Goal: Task Accomplishment & Management: Manage account settings

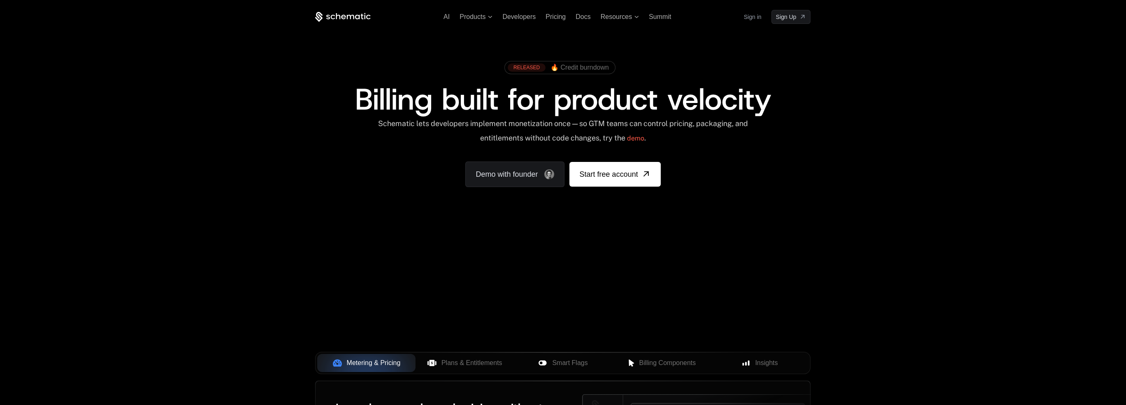
click at [756, 17] on link "Sign in" at bounding box center [753, 16] width 18 height 13
click at [574, 16] on ul "AI Products Developers Pricing Docs Resources Summit" at bounding box center [558, 16] width 228 height 7
click at [584, 17] on span "Docs" at bounding box center [583, 16] width 15 height 7
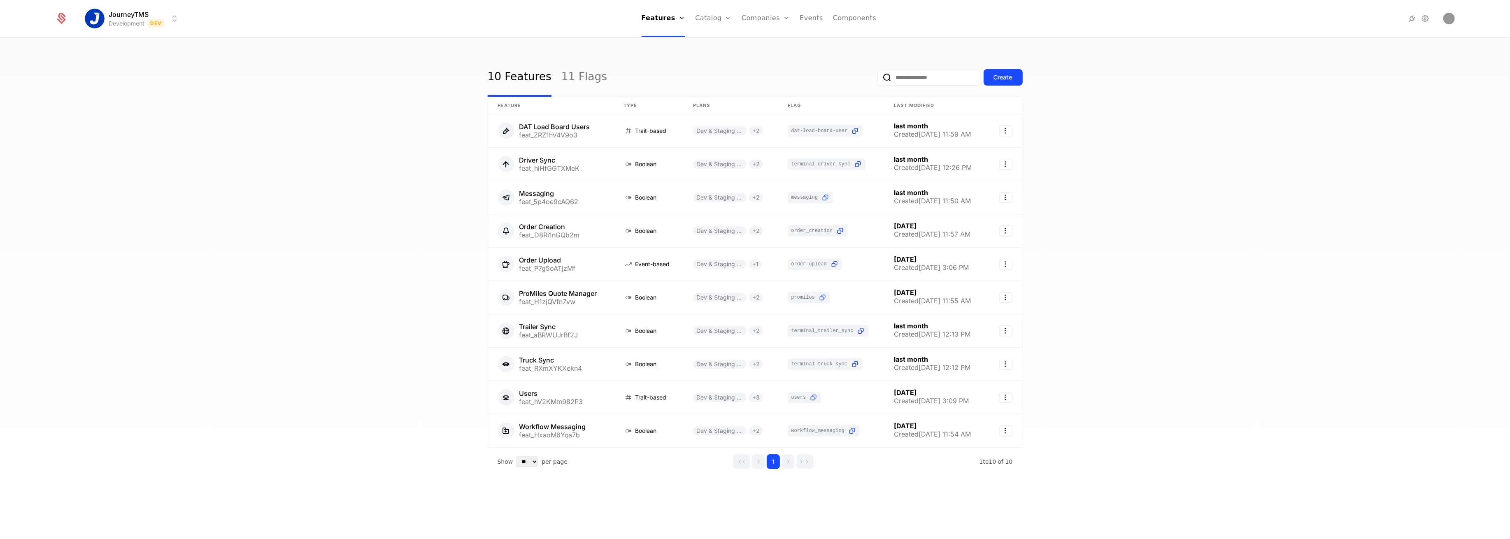
click at [152, 13] on html "JourneyTMS Development Dev Features Features Flags Catalog Plans Add Ons Credit…" at bounding box center [755, 269] width 1510 height 539
click at [163, 58] on div "Production Prod" at bounding box center [157, 59] width 139 height 16
click at [569, 82] on link "11 Flags" at bounding box center [584, 77] width 46 height 39
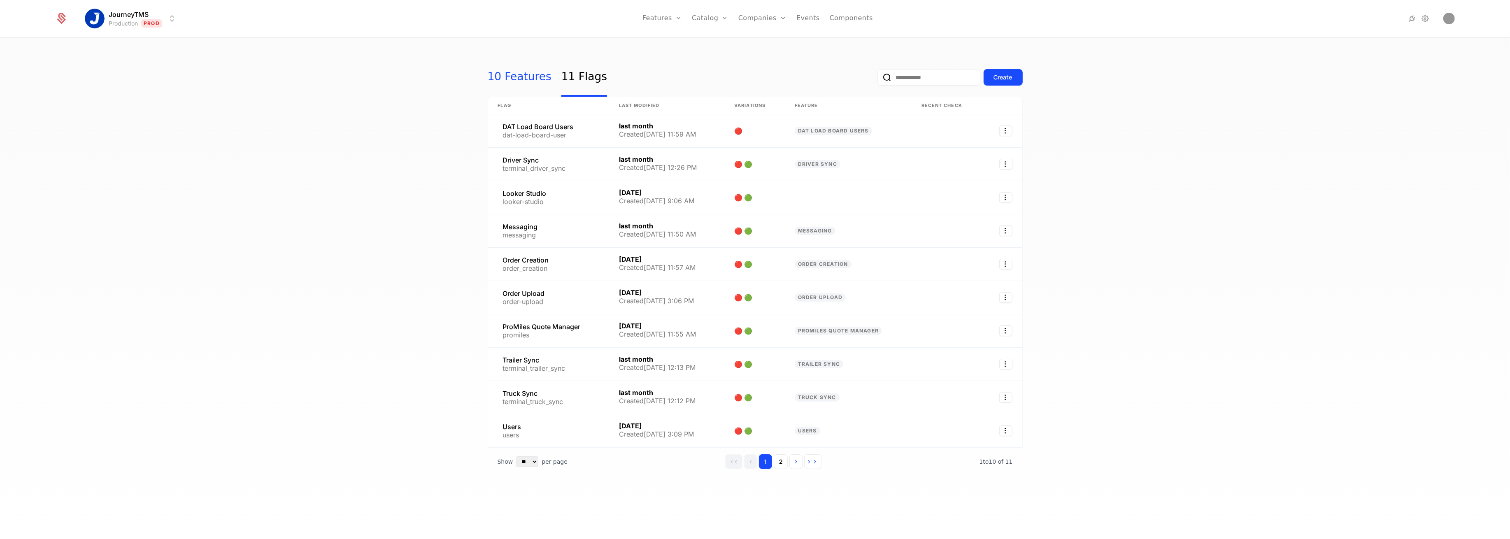
click at [518, 77] on link "10 Features" at bounding box center [520, 77] width 64 height 39
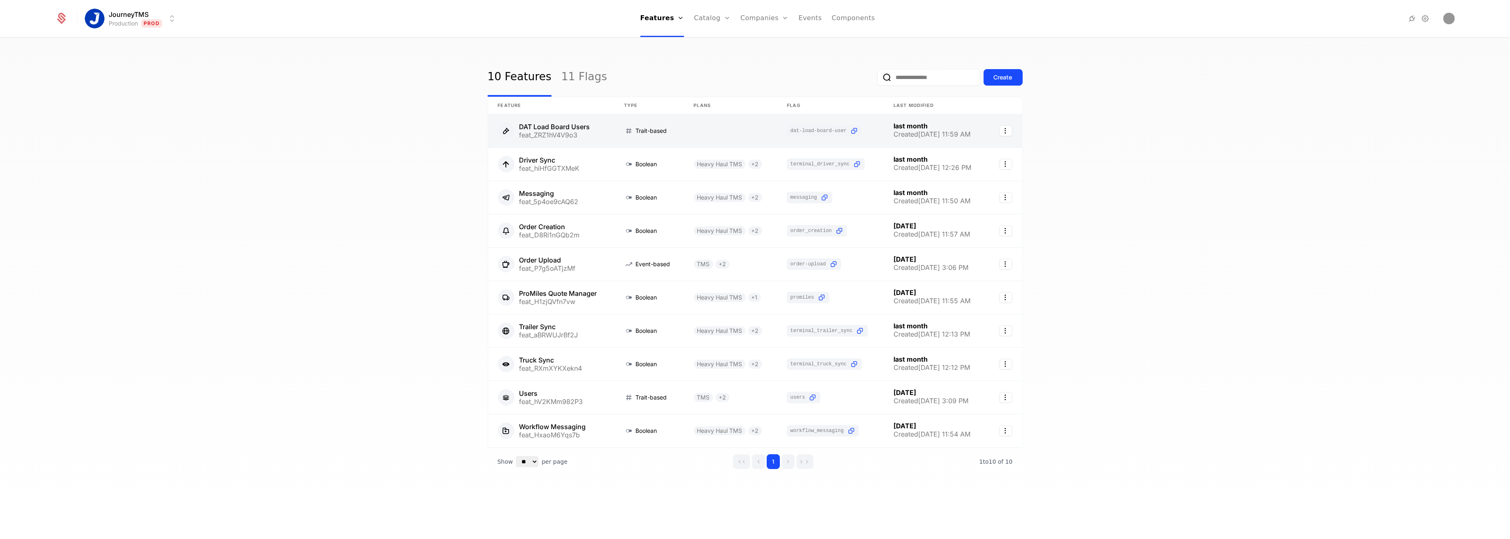
click at [556, 129] on link at bounding box center [551, 130] width 126 height 33
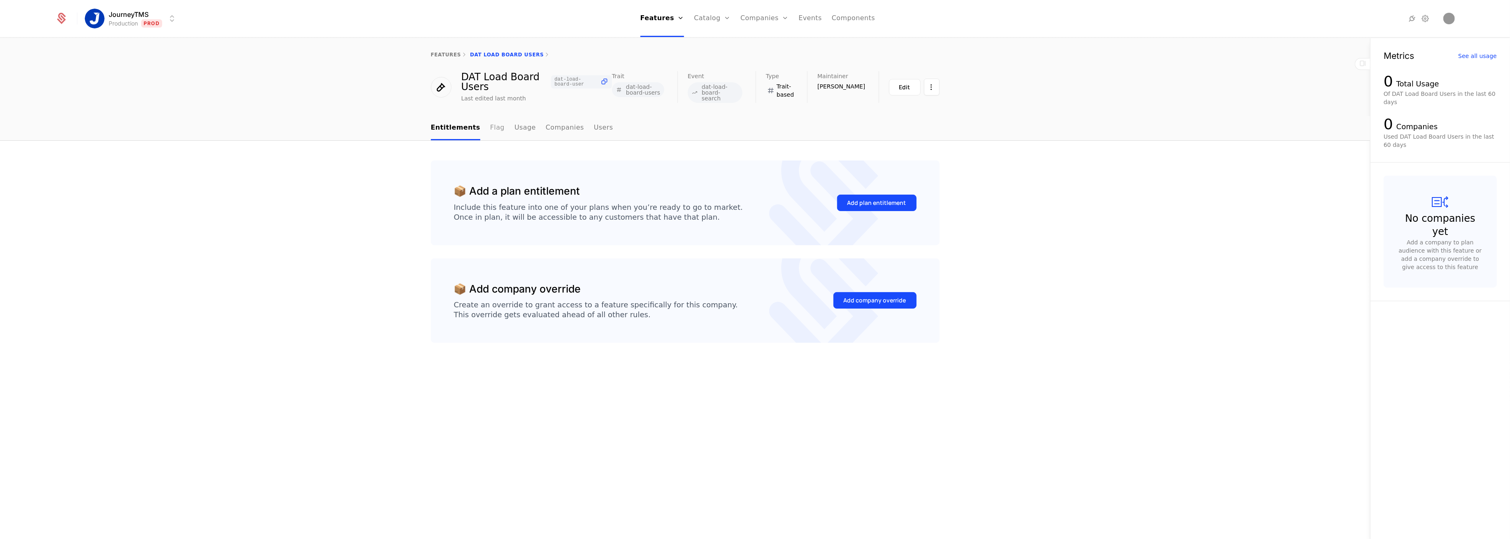
click at [492, 131] on link "Flag" at bounding box center [497, 128] width 14 height 24
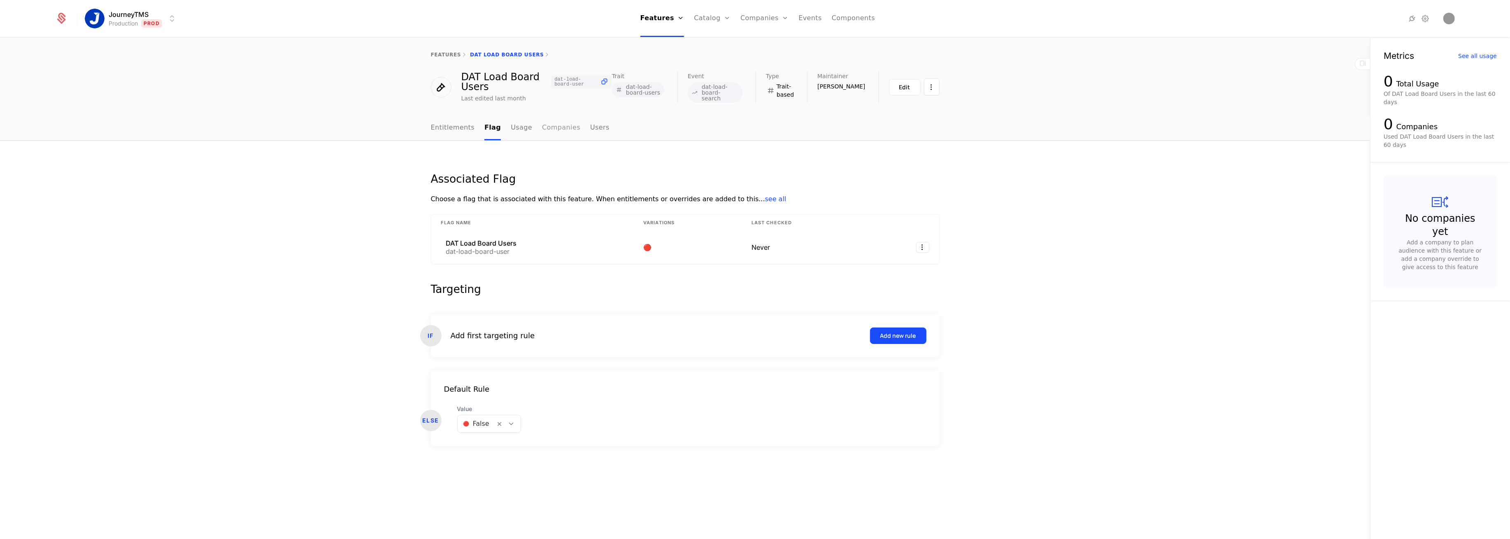
click at [548, 127] on link "Companies" at bounding box center [561, 128] width 38 height 24
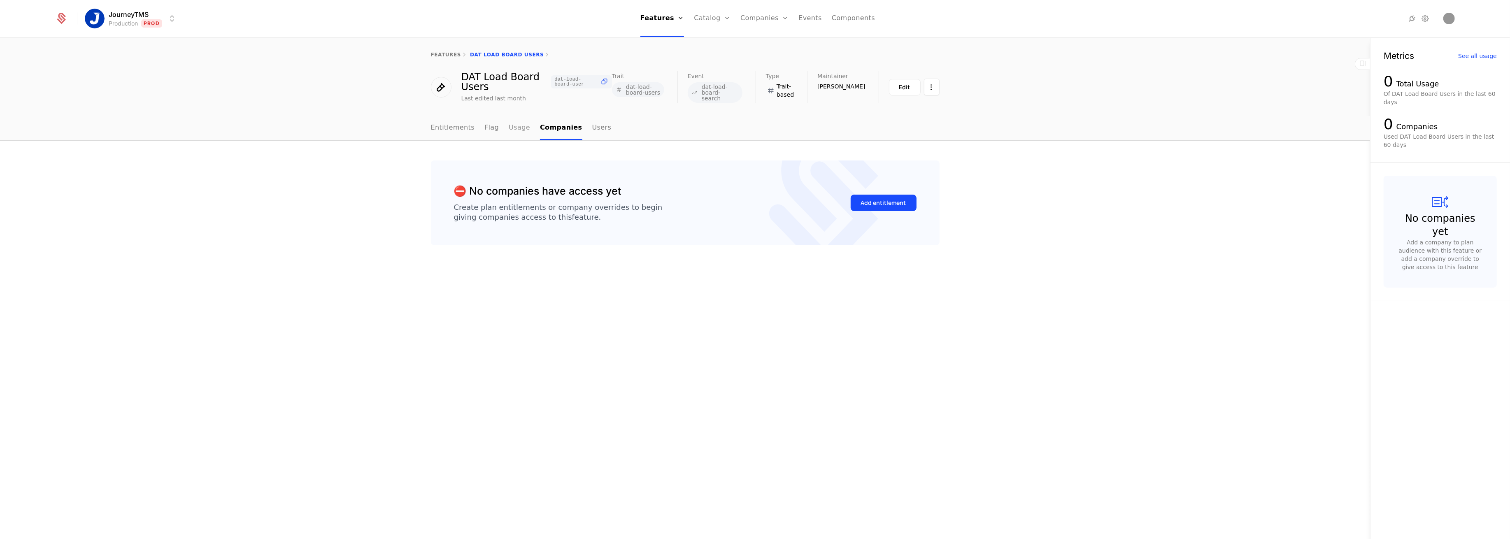
click at [521, 127] on link "Usage" at bounding box center [519, 128] width 21 height 24
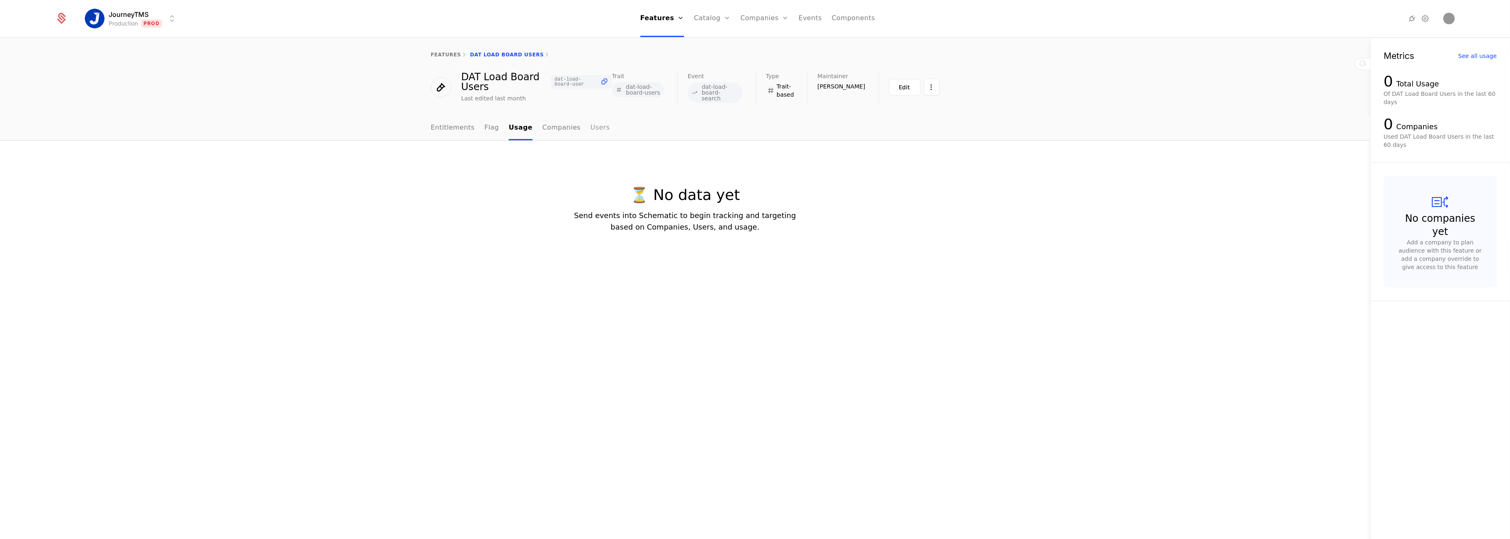
click at [593, 127] on link "Users" at bounding box center [600, 128] width 19 height 24
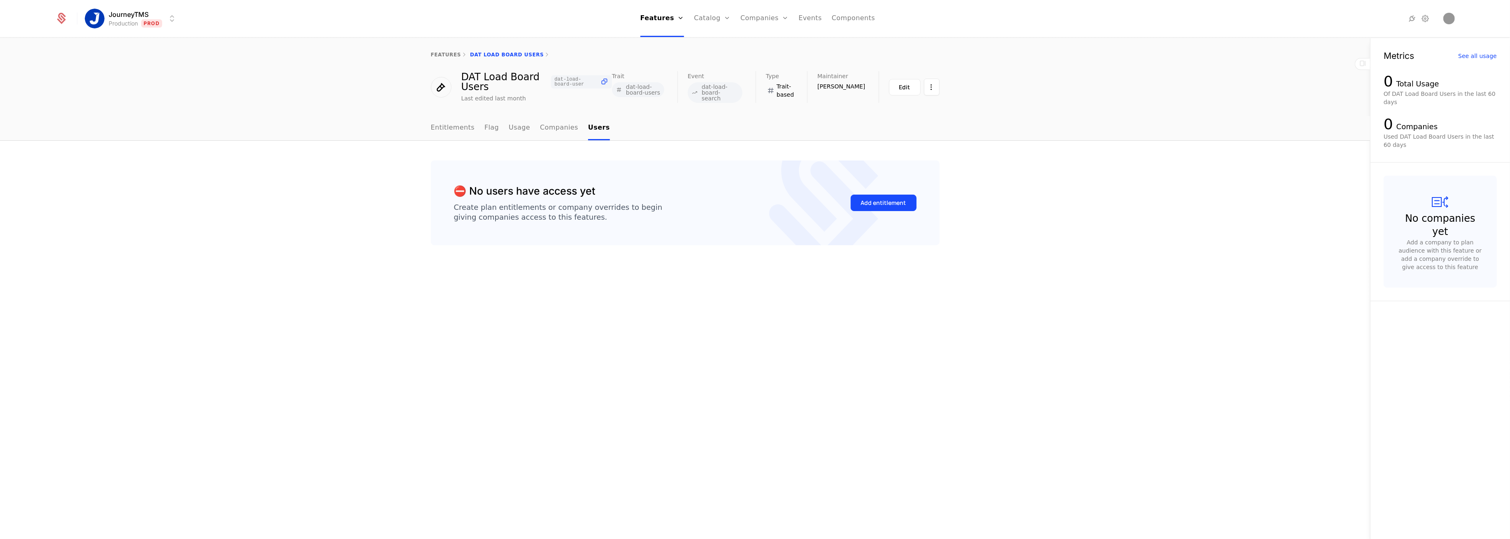
click at [128, 15] on html "JourneyTMS Production Prod Features Features Flags Catalog Plans Add Ons Credit…" at bounding box center [755, 269] width 1510 height 539
click at [130, 40] on div "Development" at bounding box center [116, 43] width 44 height 7
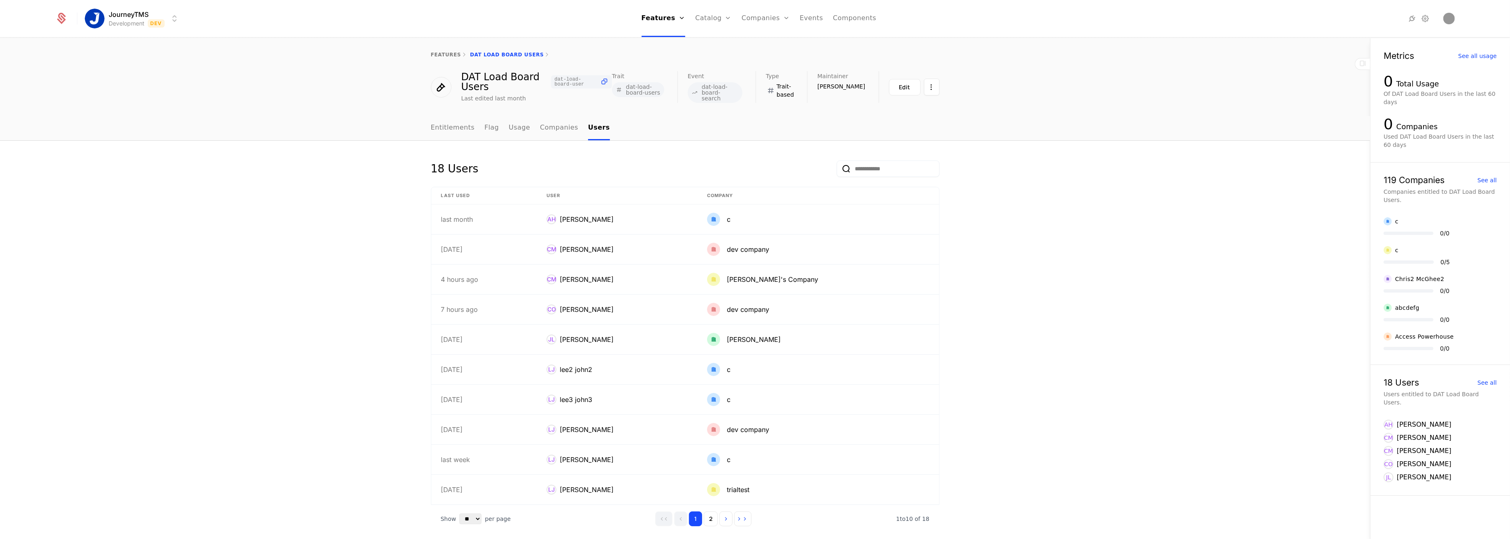
scroll to position [11, 0]
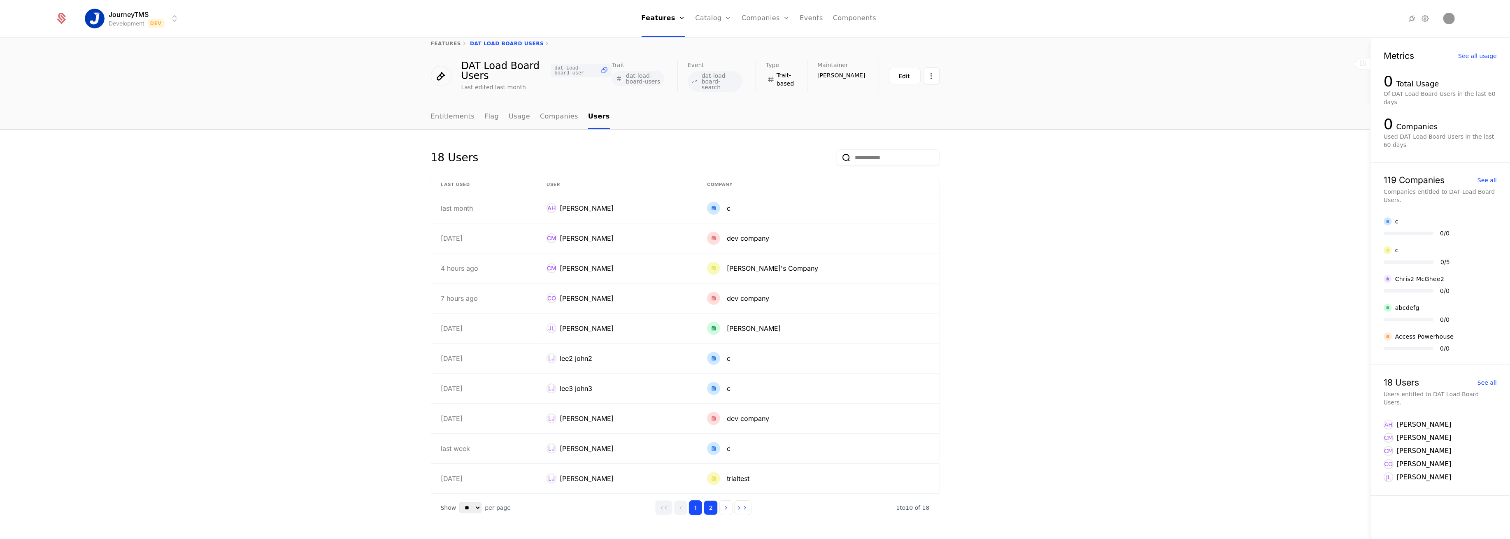
click at [707, 504] on button "2" at bounding box center [711, 507] width 14 height 15
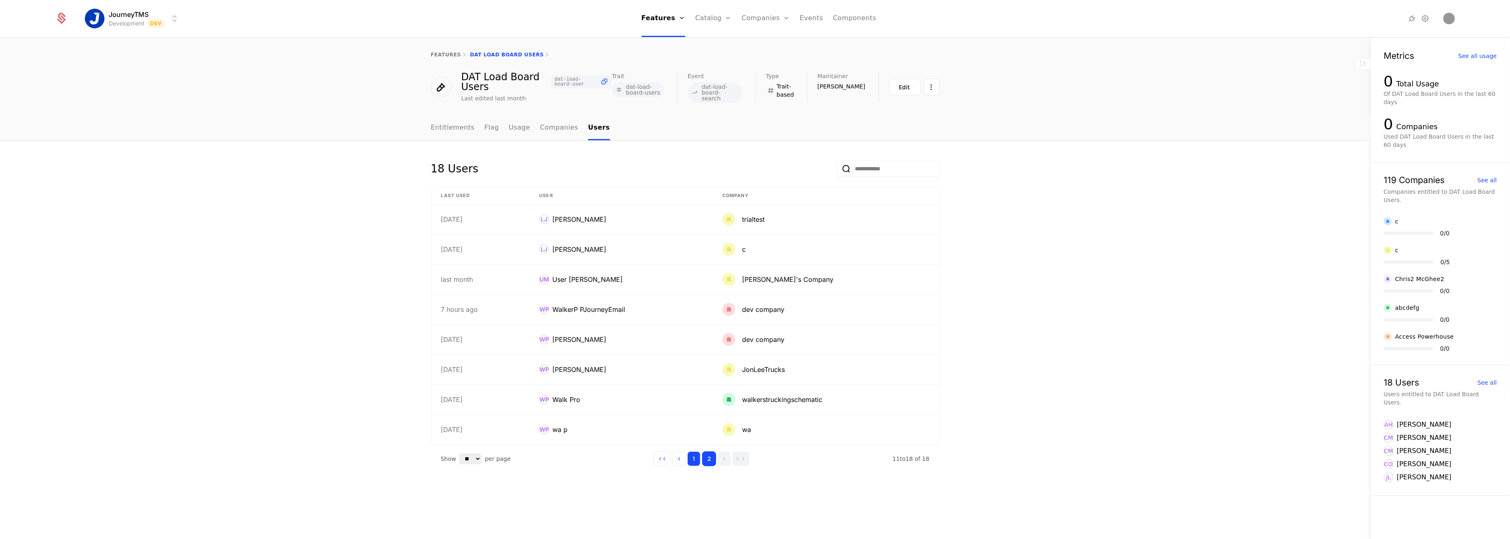
click at [694, 460] on button "1" at bounding box center [693, 458] width 13 height 15
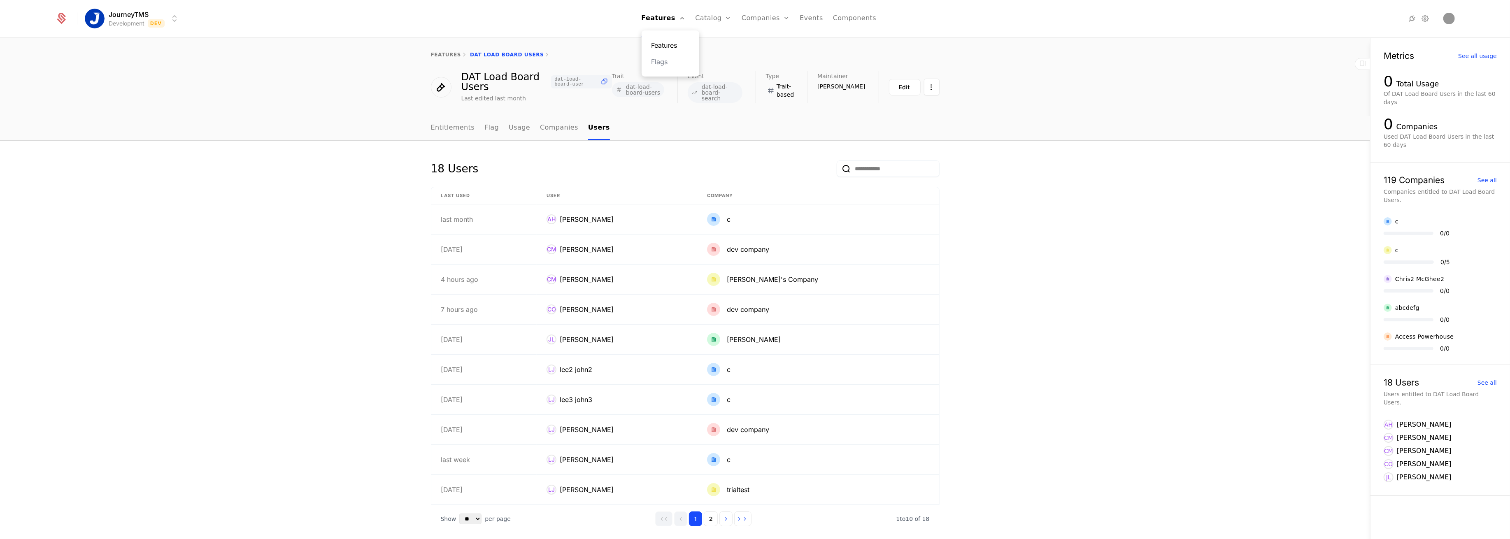
click at [669, 44] on link "Features" at bounding box center [670, 45] width 38 height 10
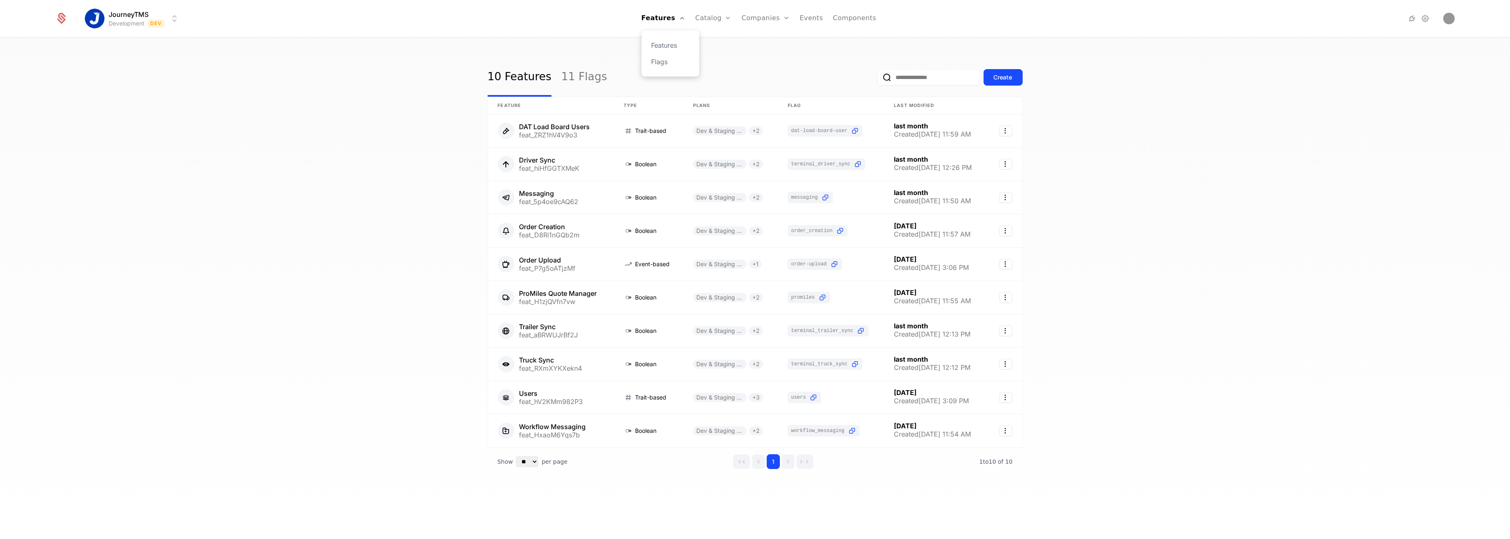
click at [658, 58] on div "Features Flags" at bounding box center [671, 53] width 58 height 46
click at [663, 58] on link "Flags" at bounding box center [670, 62] width 38 height 10
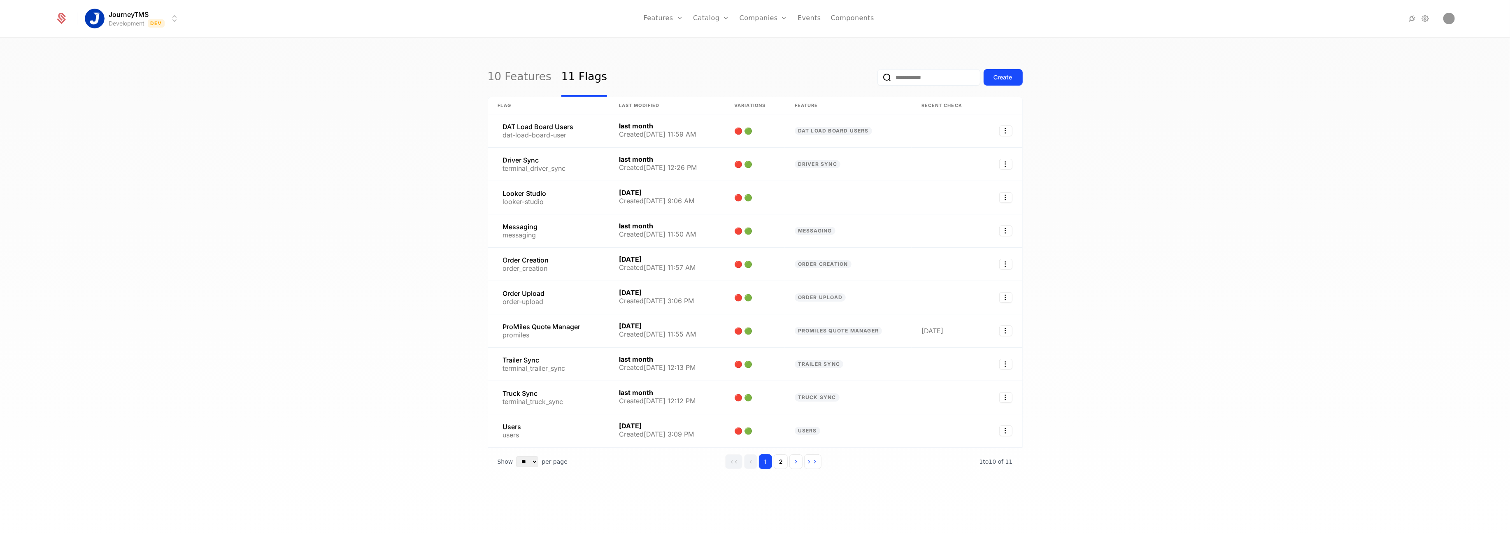
click at [314, 302] on div "10 Features 11 Flags Create Flag Last Modified Variations Feature Recent check …" at bounding box center [755, 291] width 1510 height 506
click at [521, 68] on link "10 Features" at bounding box center [520, 77] width 64 height 39
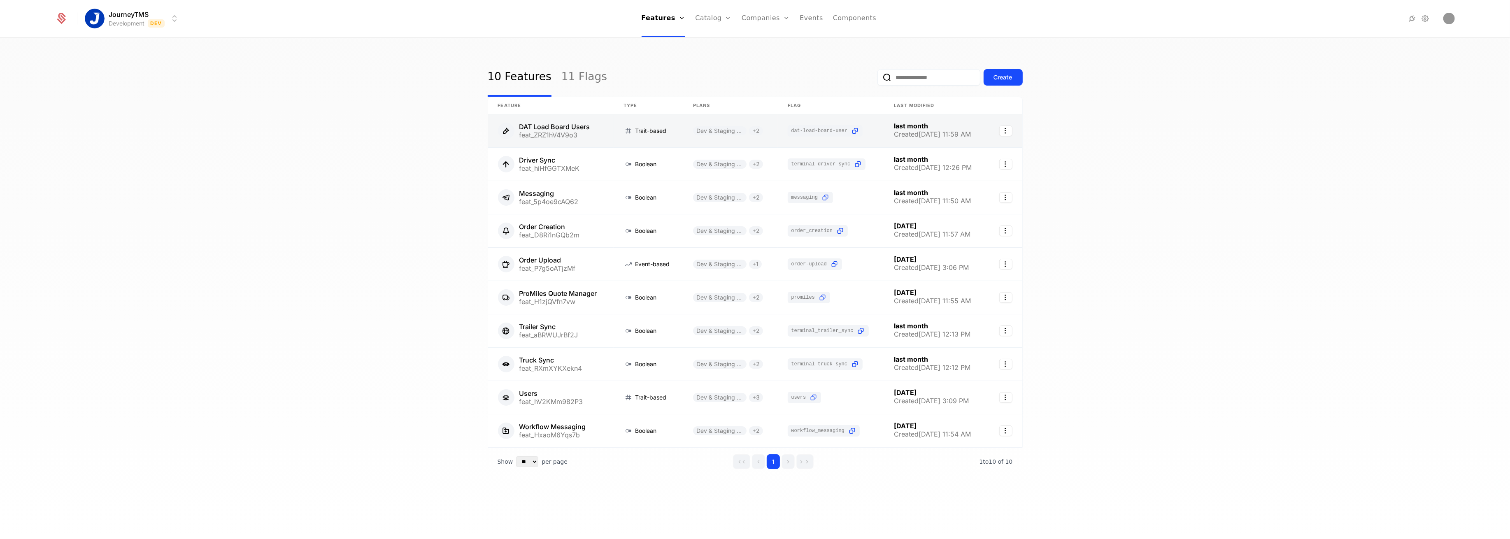
click at [556, 144] on link at bounding box center [551, 130] width 126 height 33
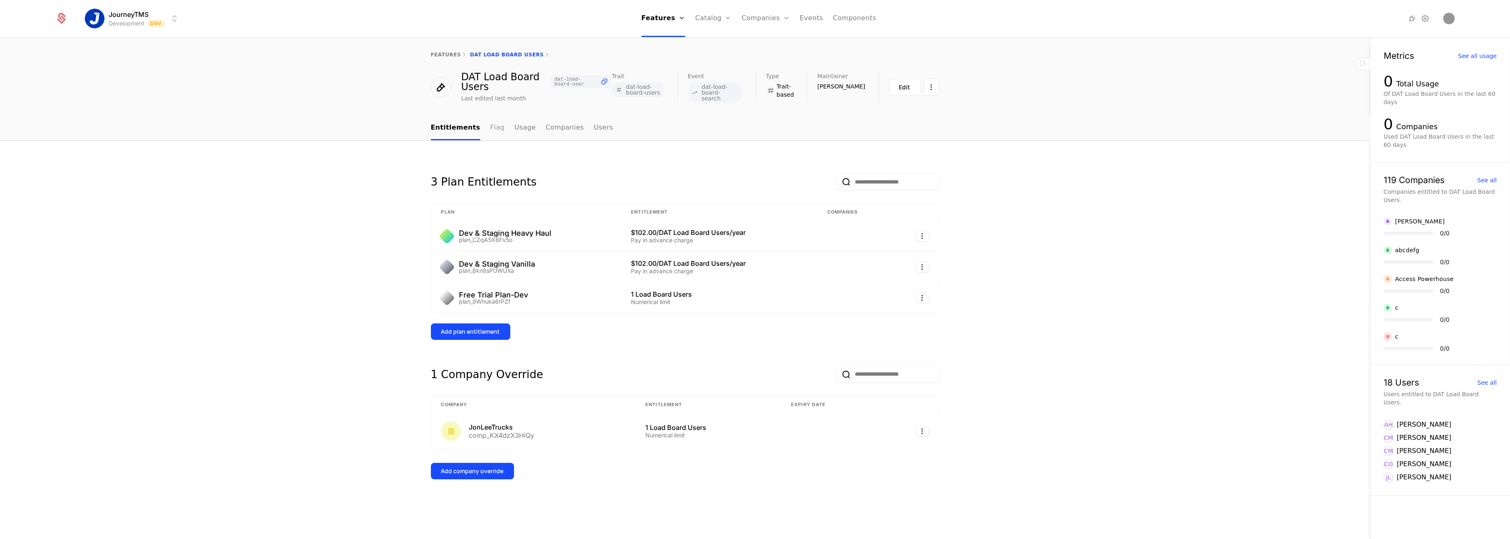
click at [492, 128] on link "Flag" at bounding box center [497, 128] width 14 height 24
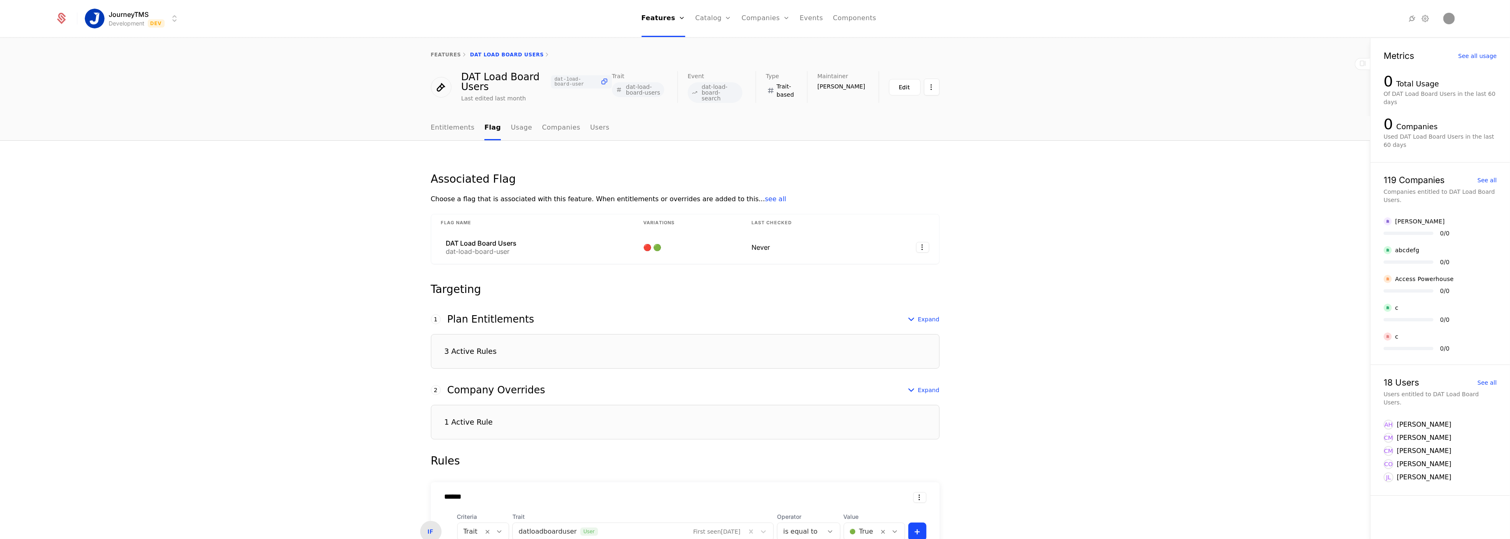
click at [507, 341] on div "3 Active Rules" at bounding box center [685, 351] width 509 height 35
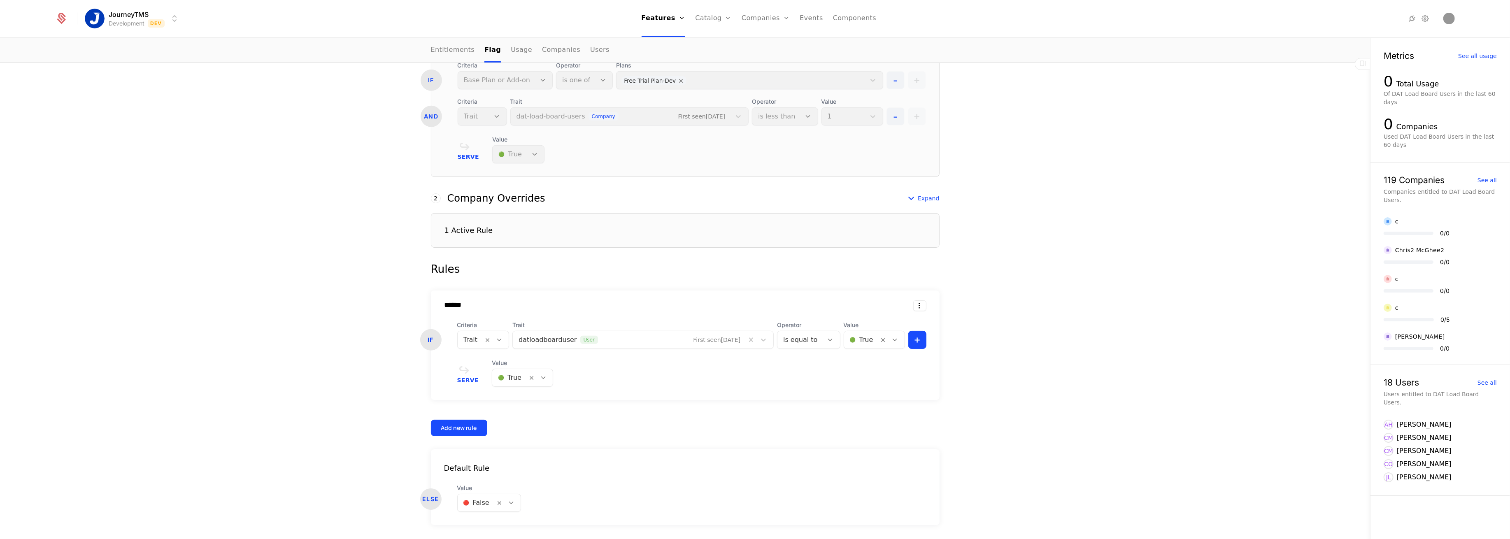
scroll to position [658, 0]
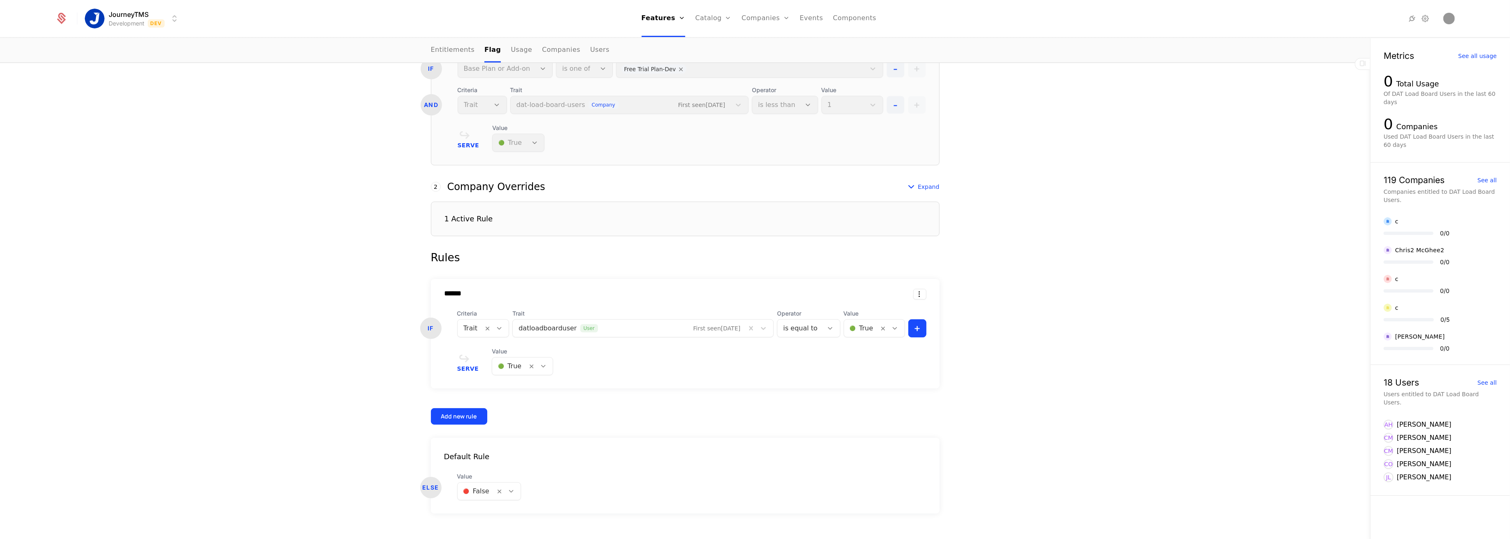
click at [481, 217] on div "1 Active Rule" at bounding box center [468, 218] width 49 height 7
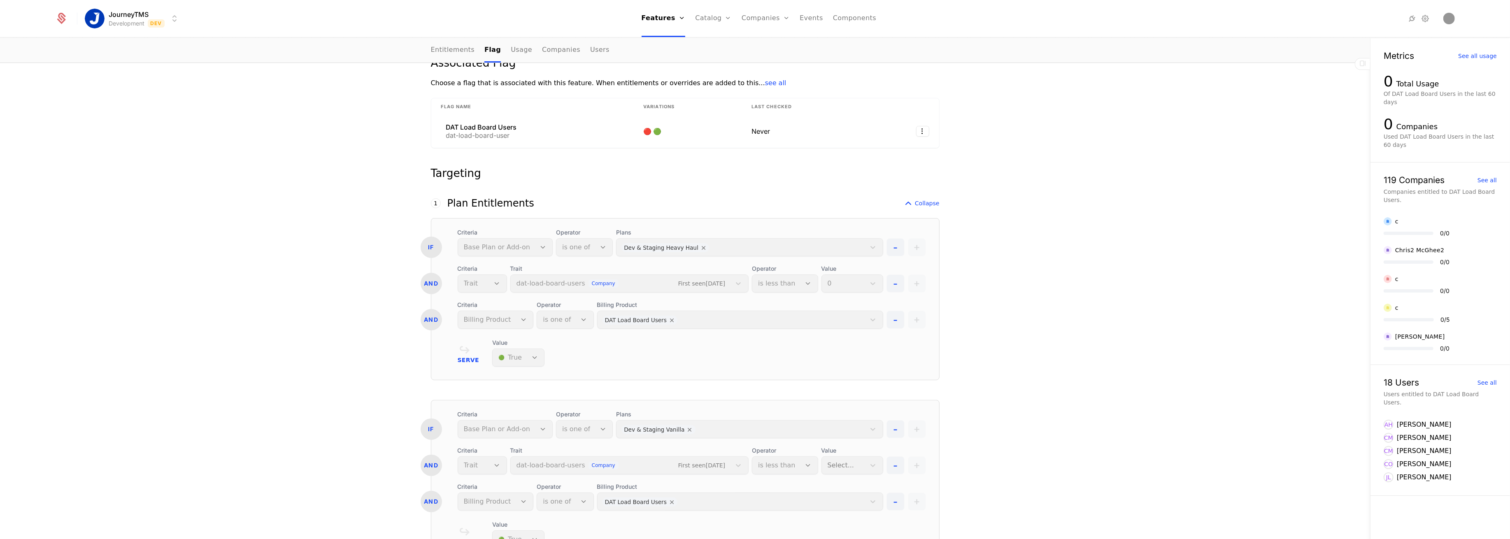
scroll to position [104, 0]
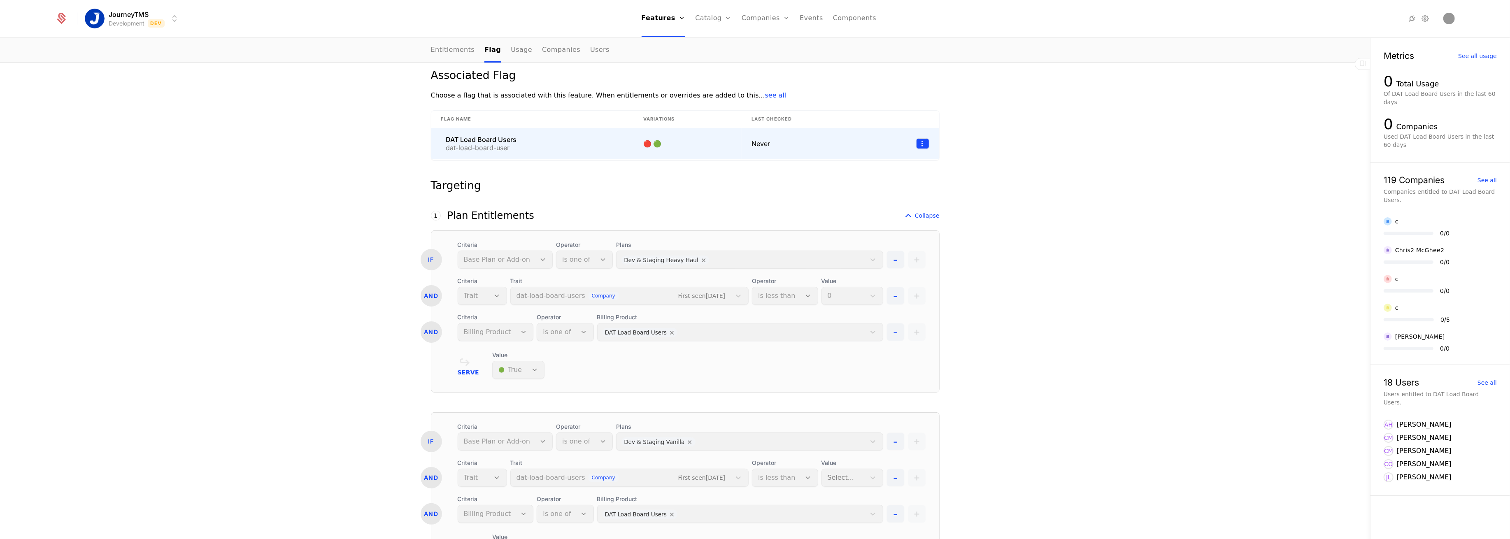
click at [918, 142] on html "JourneyTMS Development Dev Features Features Flags Catalog Plans Add Ons Credit…" at bounding box center [755, 269] width 1510 height 539
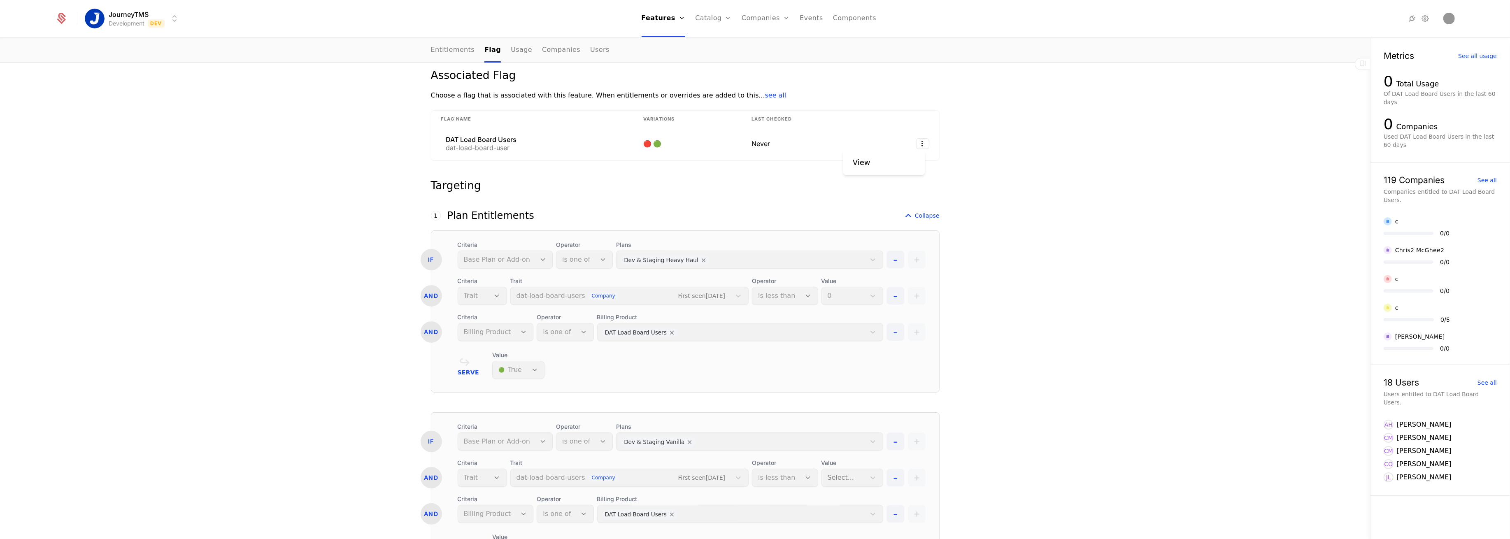
click at [984, 137] on html "JourneyTMS Development Dev Features Features Flags Catalog Plans Add Ons Credit…" at bounding box center [755, 269] width 1510 height 539
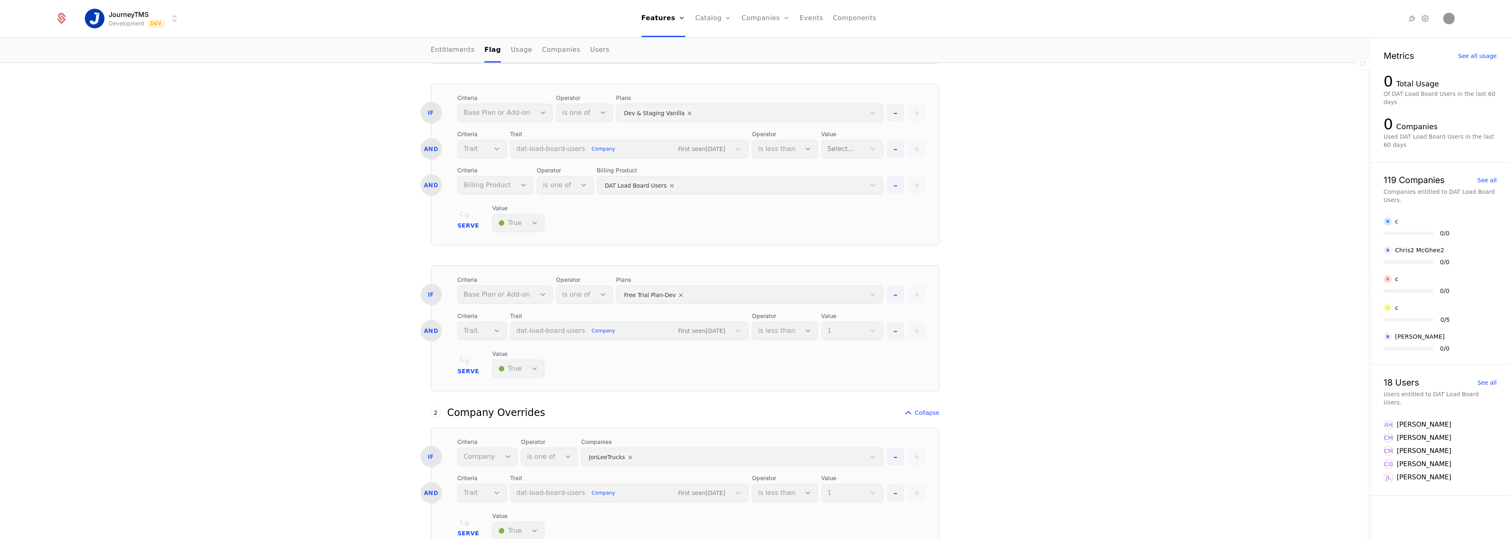
scroll to position [433, 0]
click at [744, 331] on div "Trait dat-load-board-users company First seen [DATE]" at bounding box center [629, 326] width 239 height 28
click at [706, 331] on div "Trait dat-load-board-users company First seen [DATE]" at bounding box center [629, 326] width 239 height 28
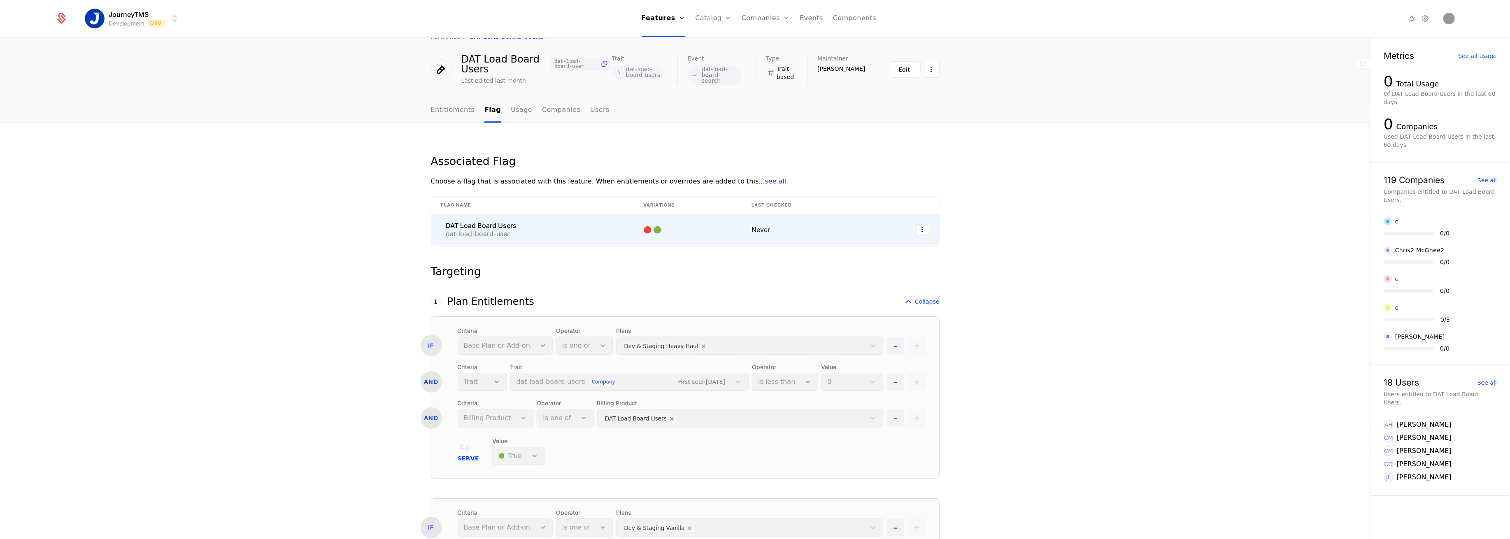
scroll to position [0, 0]
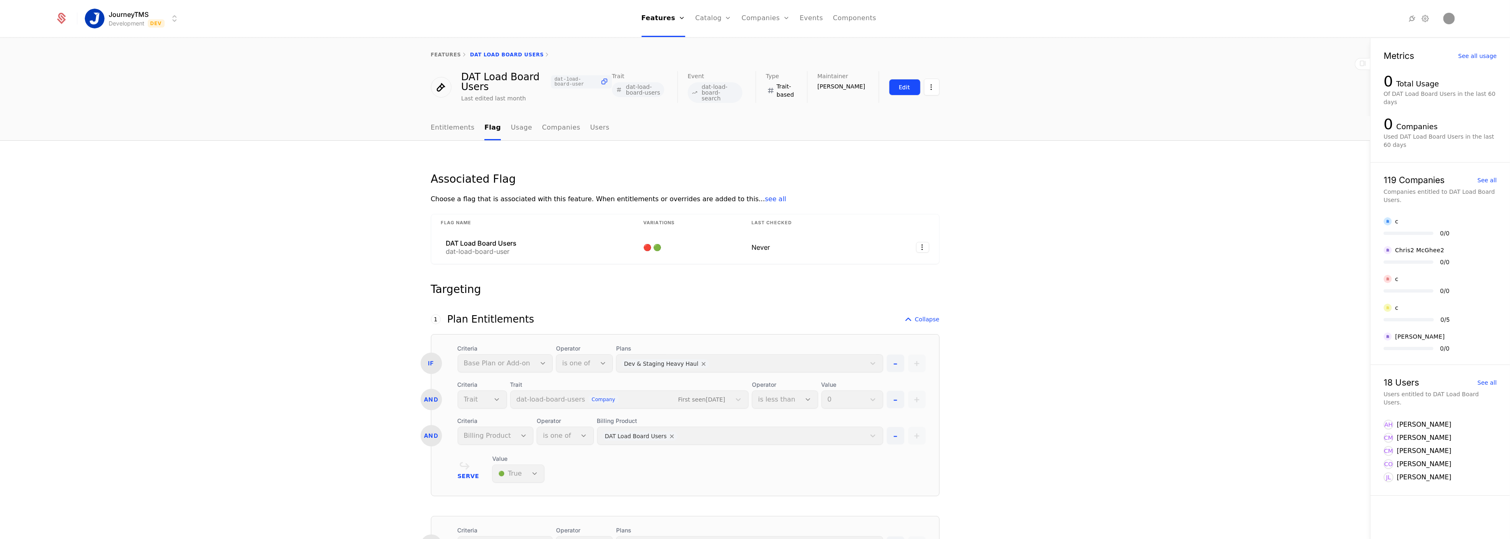
click at [893, 84] on button "Edit" at bounding box center [905, 87] width 32 height 16
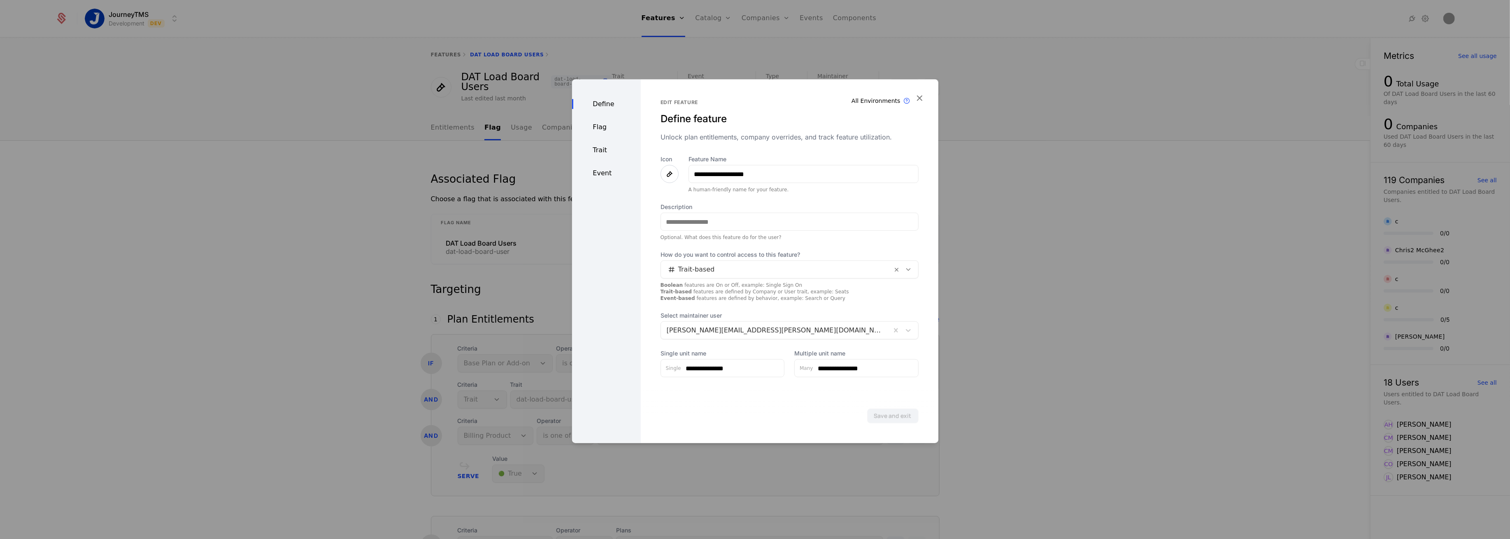
click at [608, 126] on div "Flag" at bounding box center [606, 127] width 69 height 10
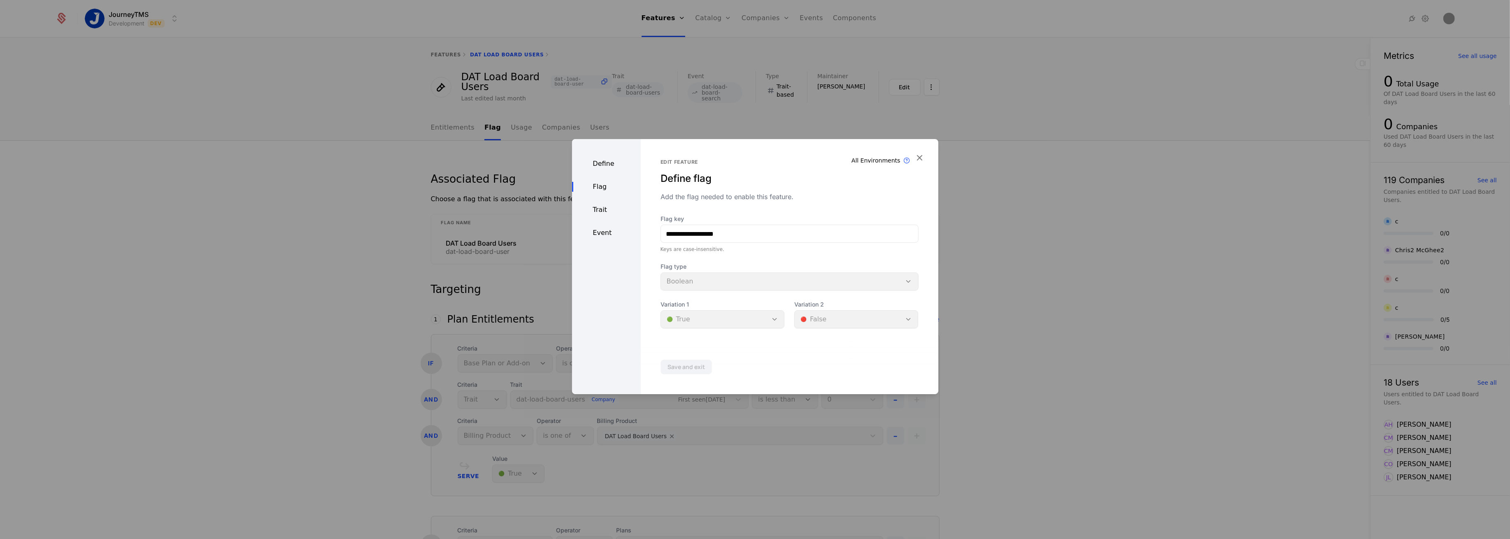
click at [606, 207] on div "Trait" at bounding box center [606, 210] width 69 height 10
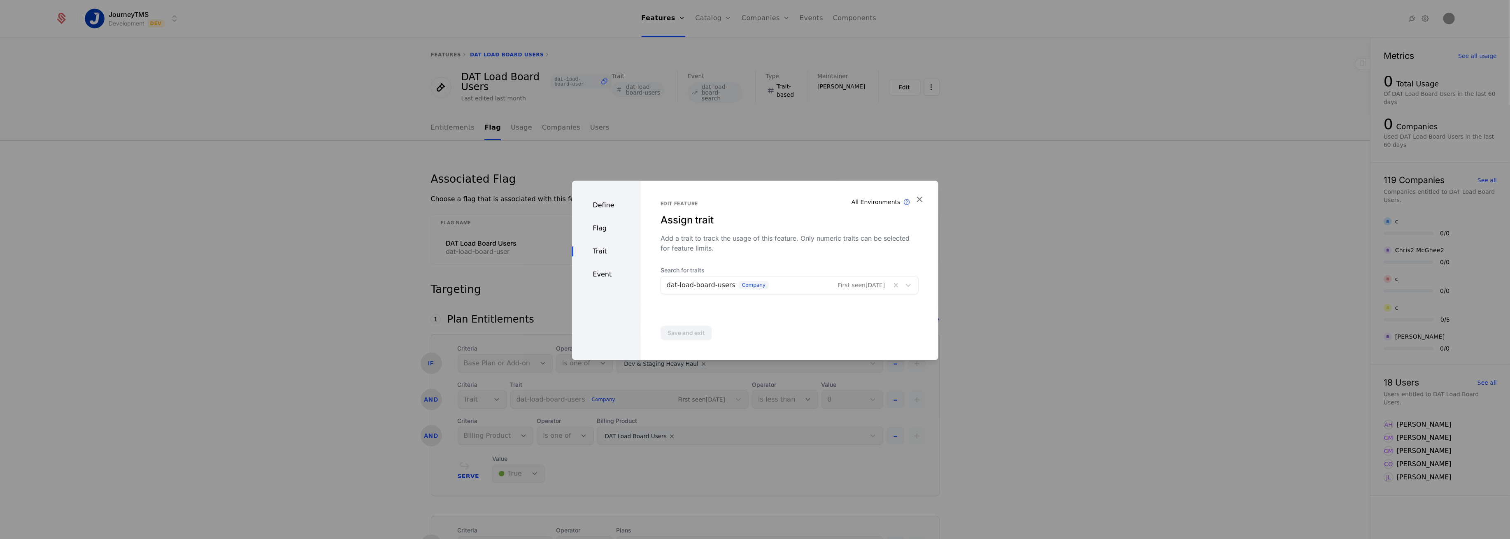
click at [784, 283] on div at bounding box center [776, 285] width 219 height 12
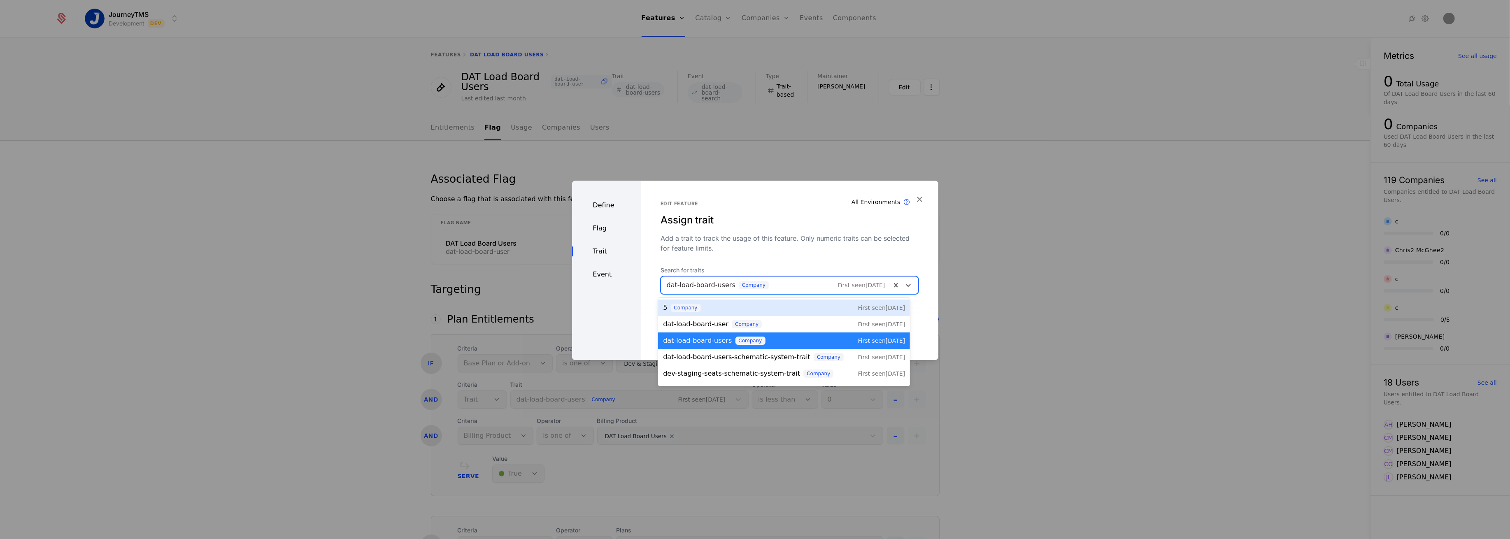
click at [784, 283] on div at bounding box center [776, 285] width 219 height 12
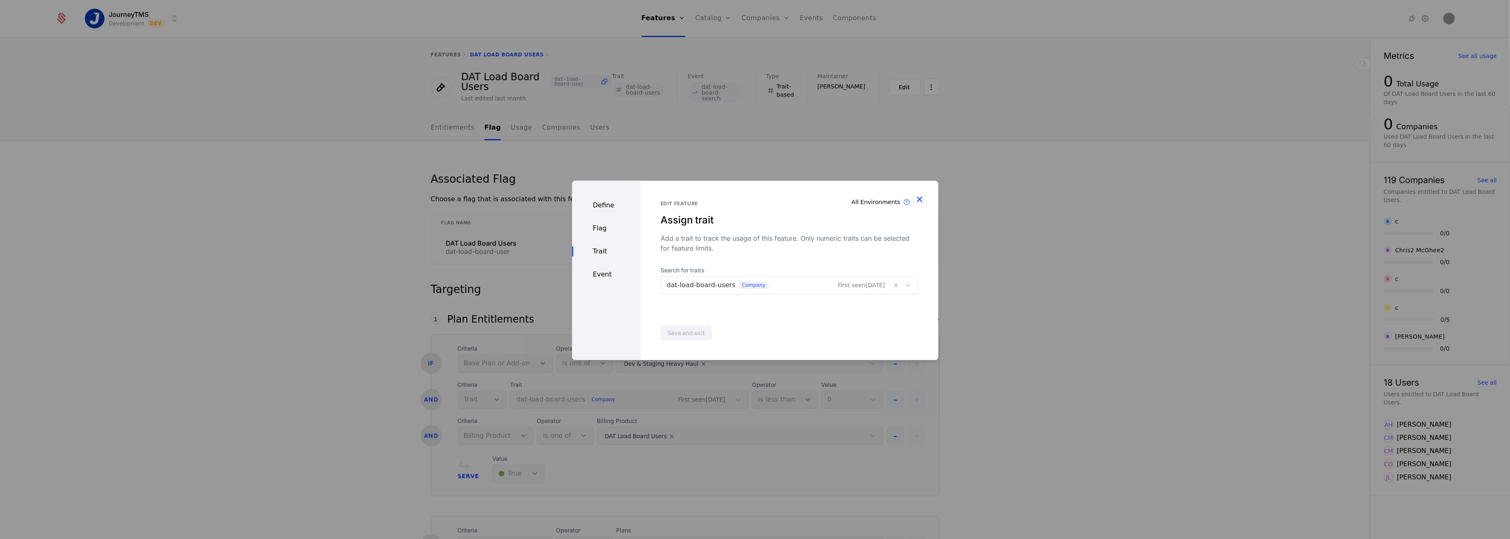
click at [921, 197] on icon "button" at bounding box center [919, 199] width 11 height 11
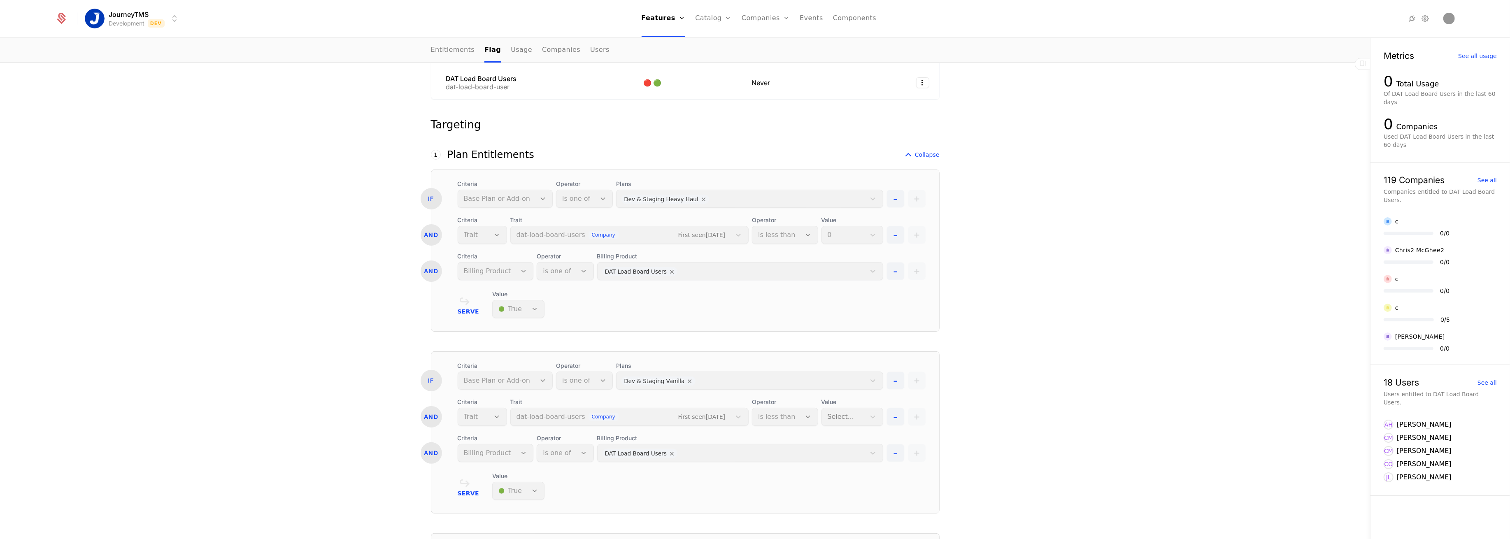
scroll to position [219, 0]
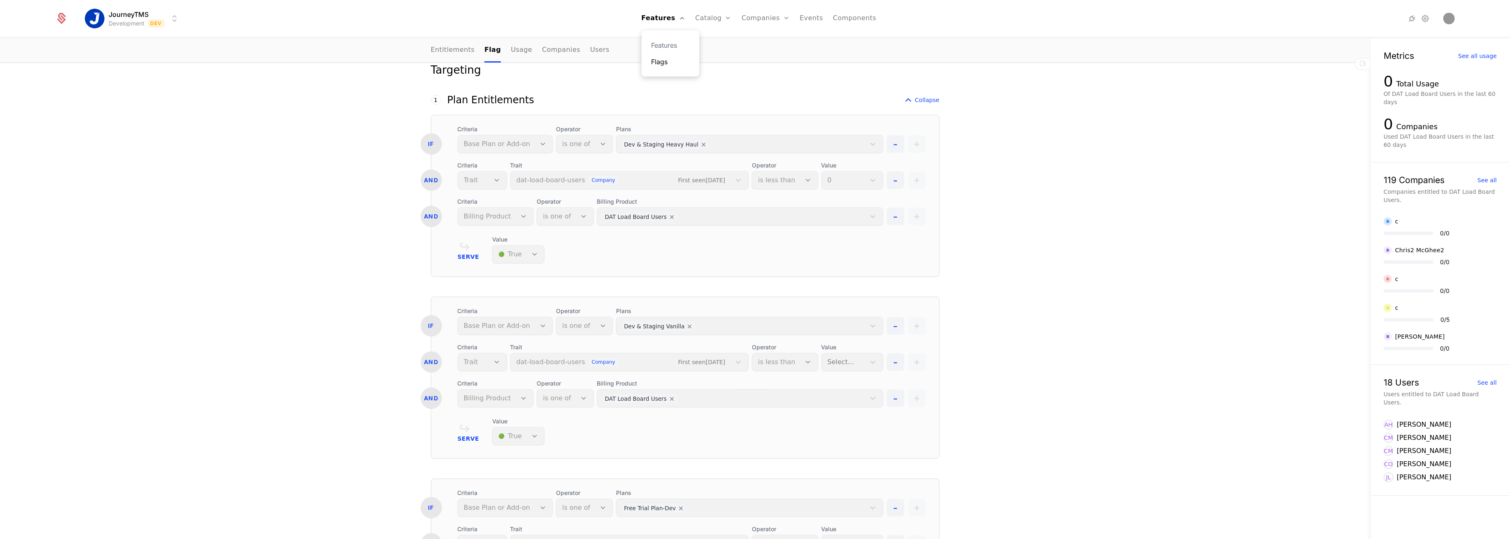
click at [665, 58] on link "Flags" at bounding box center [670, 62] width 38 height 10
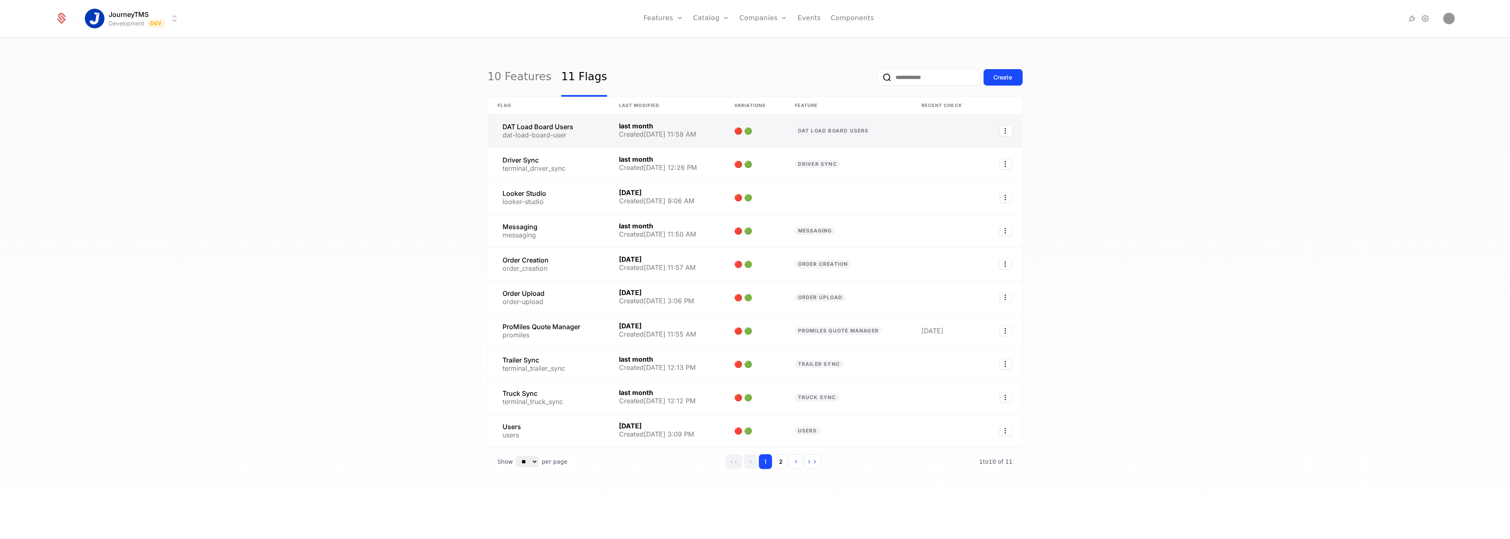
click at [545, 136] on link at bounding box center [548, 130] width 121 height 33
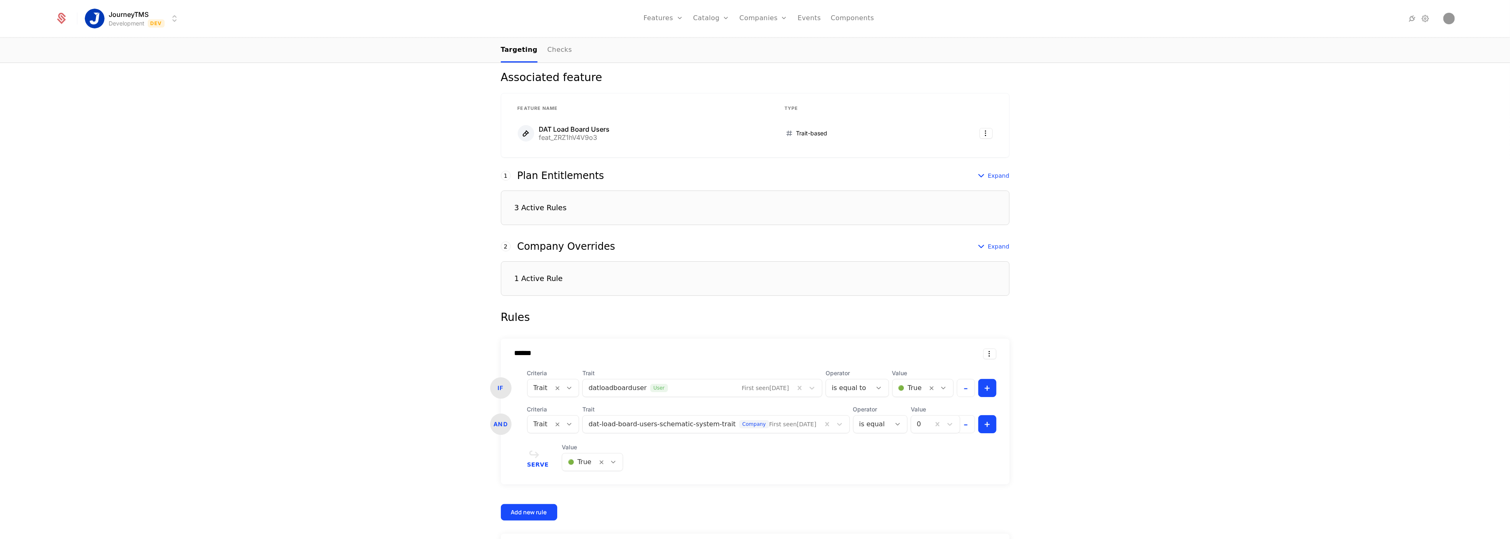
scroll to position [129, 0]
click at [594, 206] on div "3 Active Rules" at bounding box center [755, 208] width 509 height 35
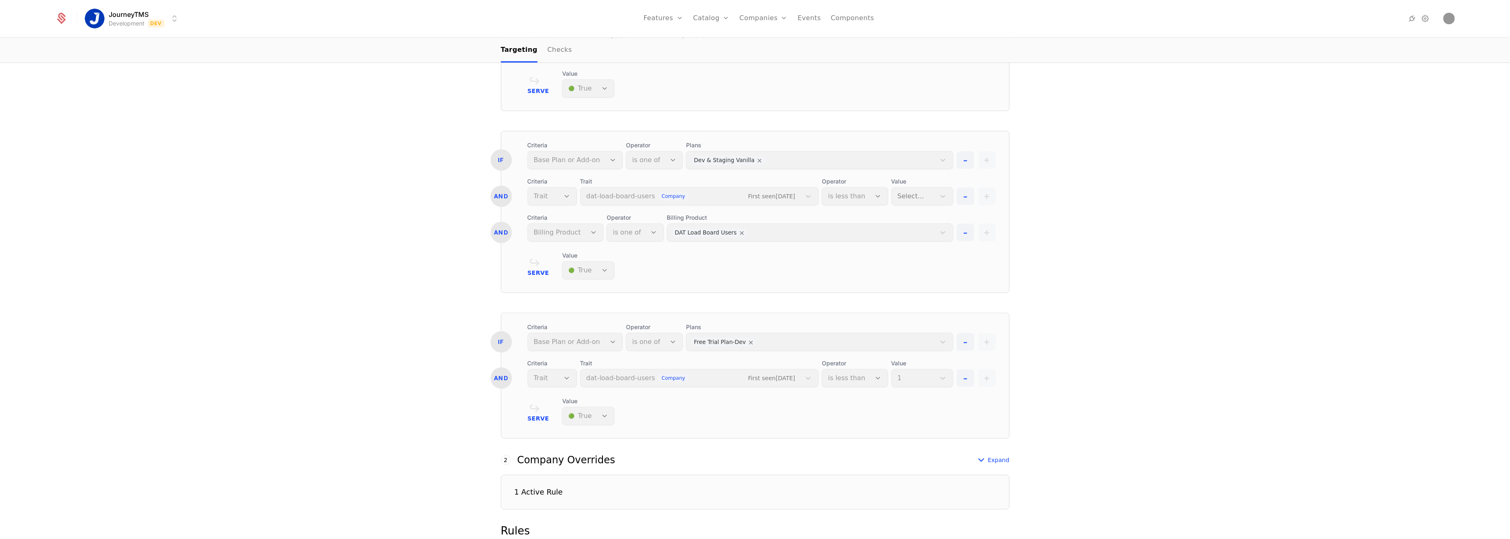
scroll to position [623, 0]
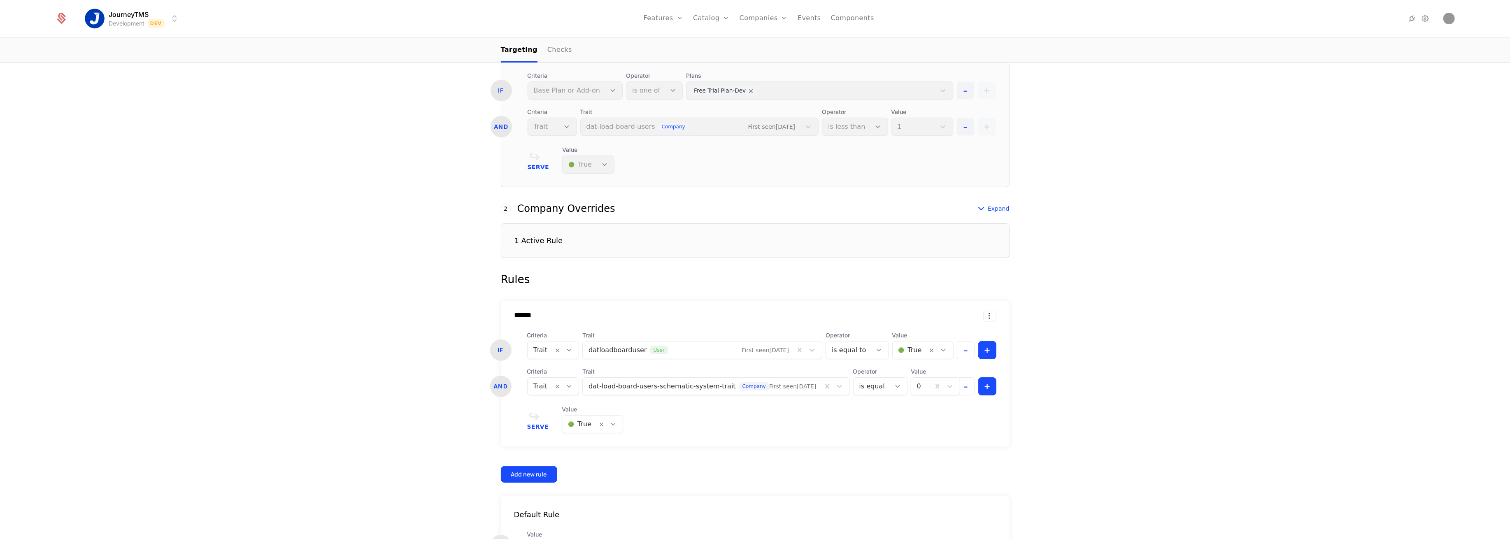
click at [581, 252] on div "1 Active Rule" at bounding box center [755, 240] width 509 height 35
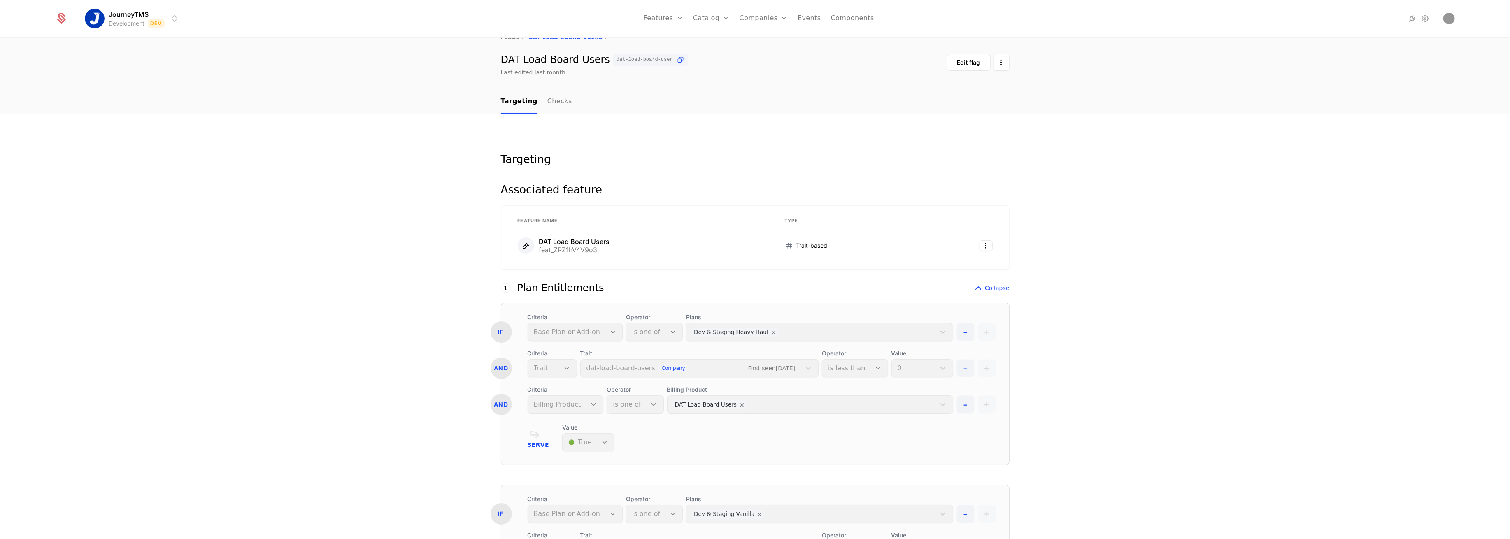
scroll to position [0, 0]
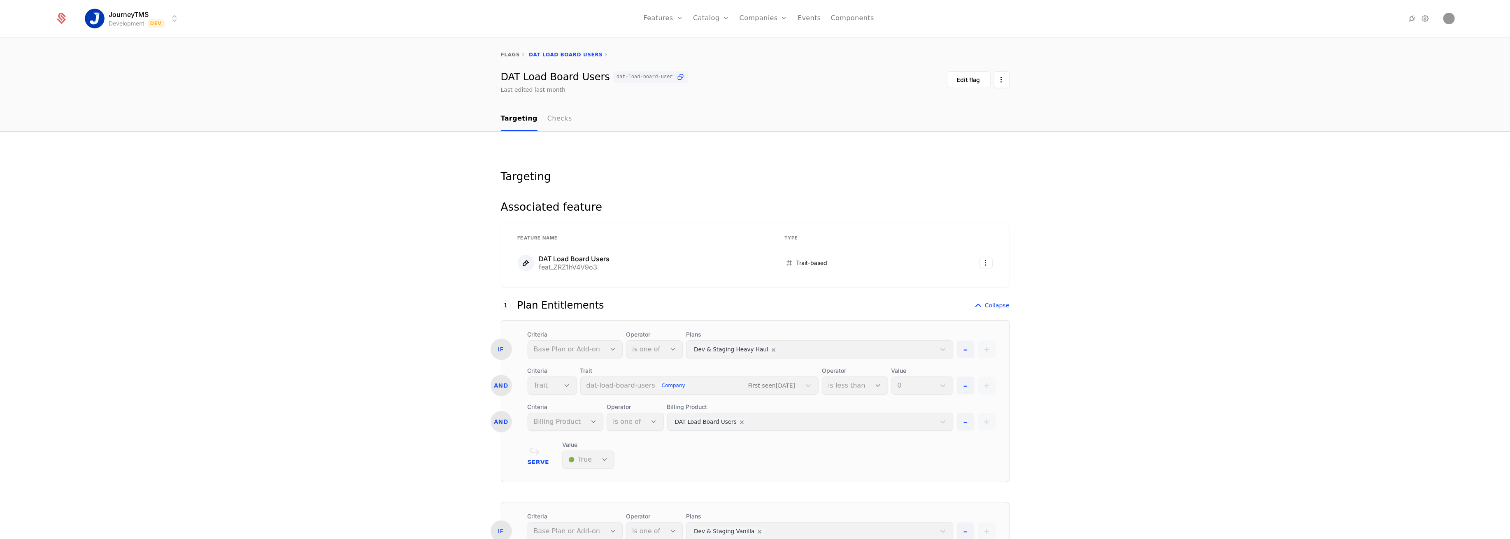
click at [547, 119] on link "Checks" at bounding box center [559, 119] width 25 height 24
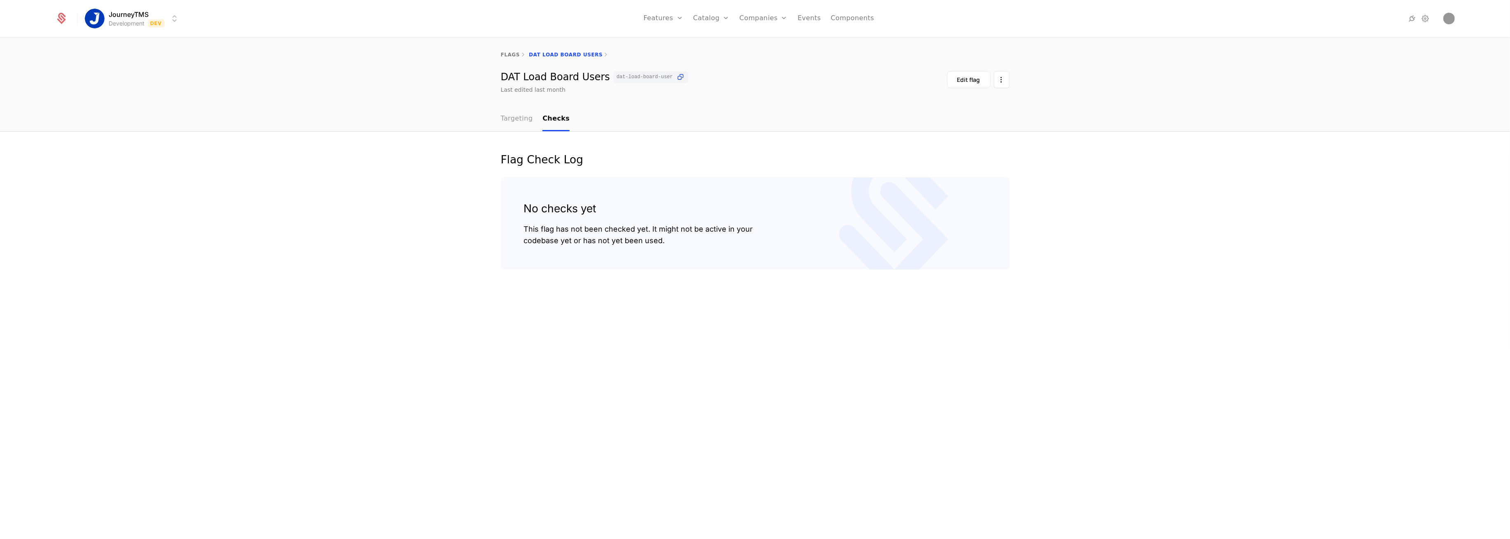
click at [502, 121] on link "Targeting" at bounding box center [517, 119] width 32 height 24
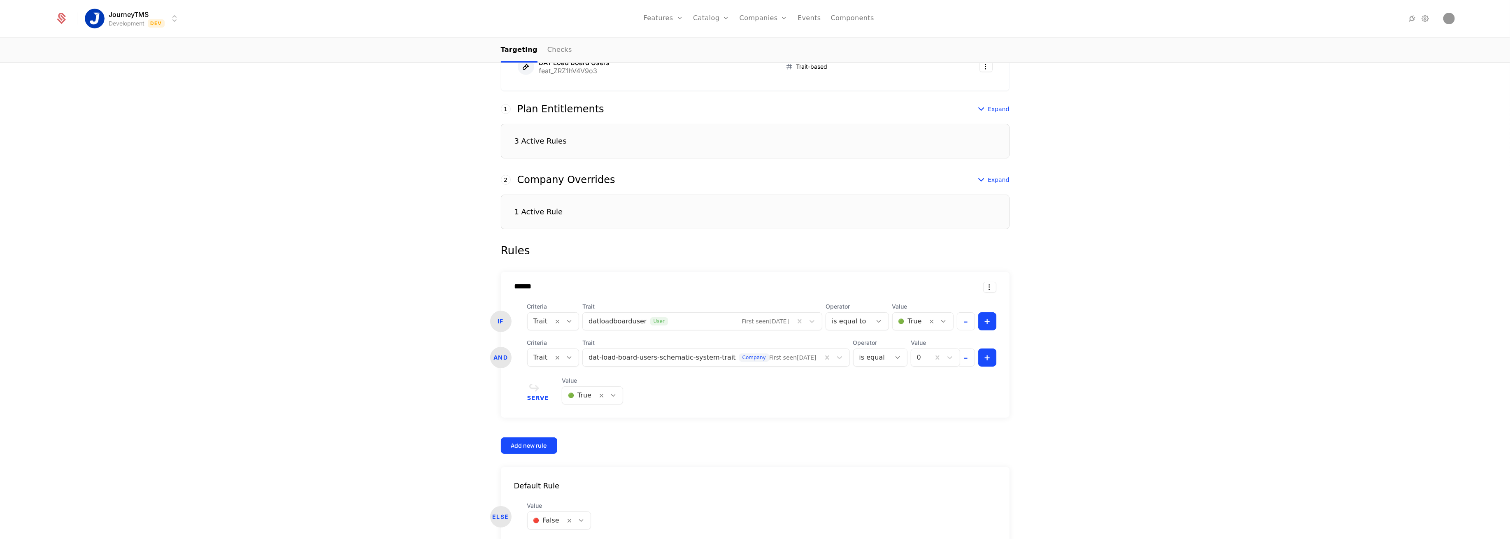
scroll to position [238, 0]
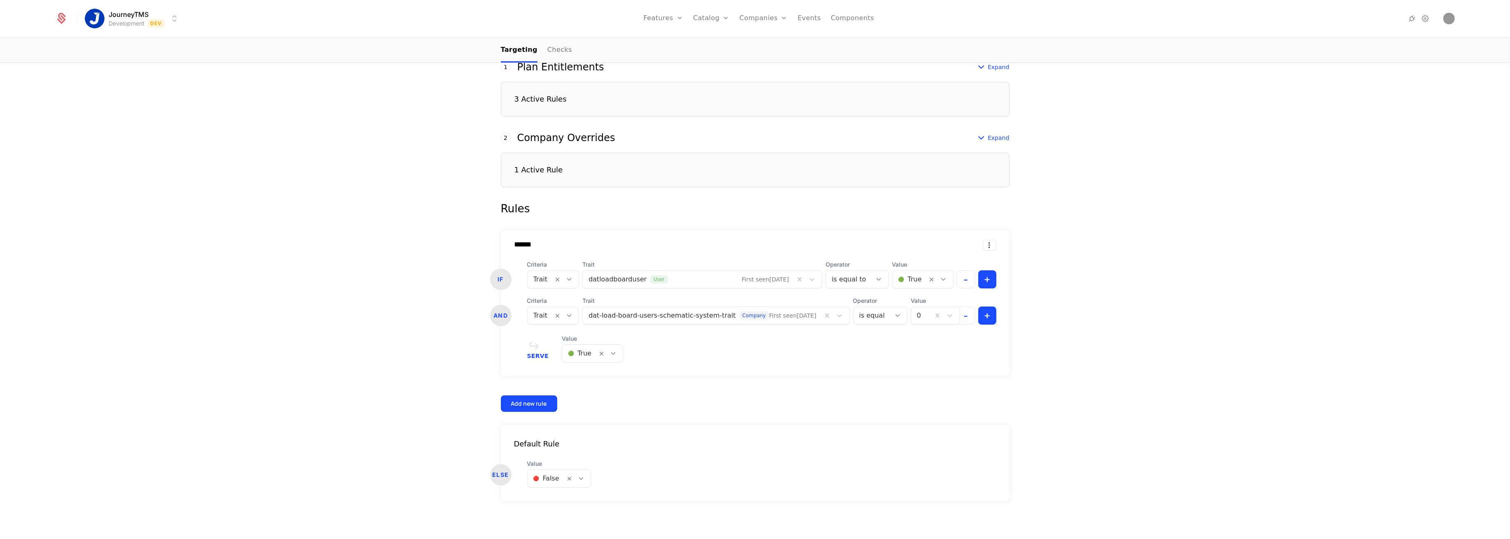
click at [917, 316] on div at bounding box center [922, 316] width 10 height 12
click at [420, 331] on div "Targeting Associated feature Feature Name Type DAT Load Board Users feat_ZRZ1hV…" at bounding box center [755, 216] width 1510 height 647
click at [862, 316] on div "is equal" at bounding box center [871, 315] width 37 height 15
click at [352, 316] on div "Targeting Associated feature Feature Name Type DAT Load Board Users feat_ZRZ1hV…" at bounding box center [755, 216] width 1510 height 647
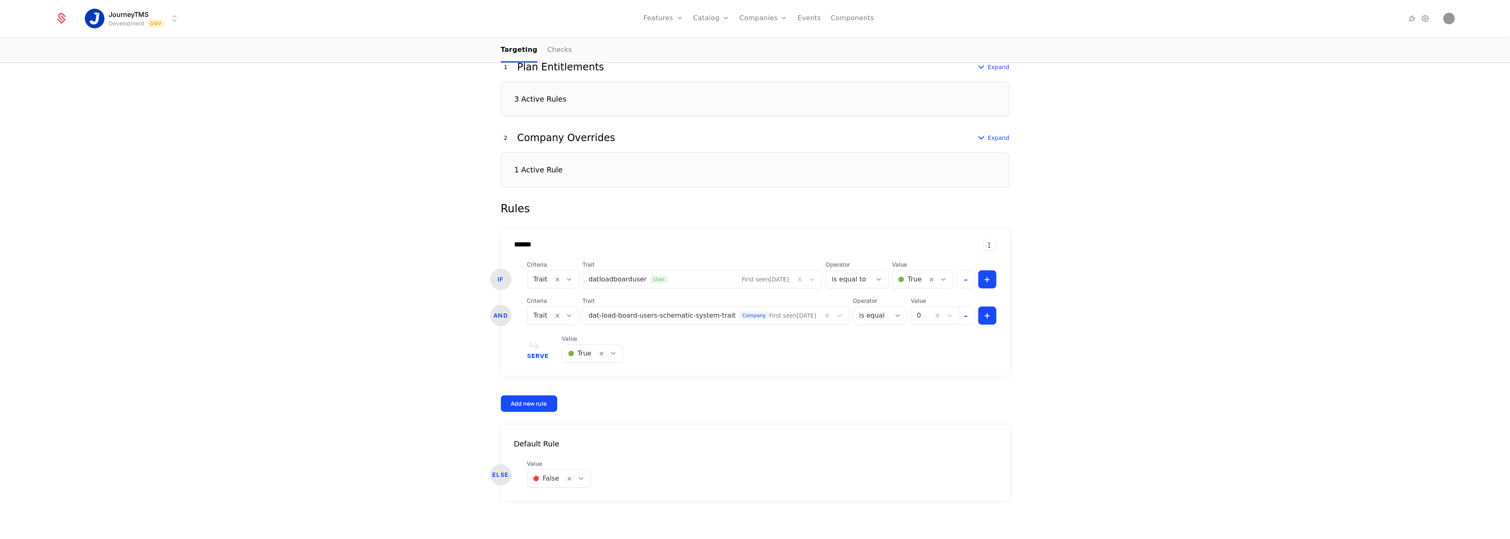
click at [859, 316] on div at bounding box center [872, 316] width 26 height 12
click at [1078, 375] on div "Targeting Associated feature Feature Name Type DAT Load Board Users feat_ZRZ1hV…" at bounding box center [755, 216] width 1510 height 647
click at [917, 314] on div at bounding box center [922, 316] width 10 height 12
click at [902, 347] on div "1" at bounding box center [918, 349] width 52 height 7
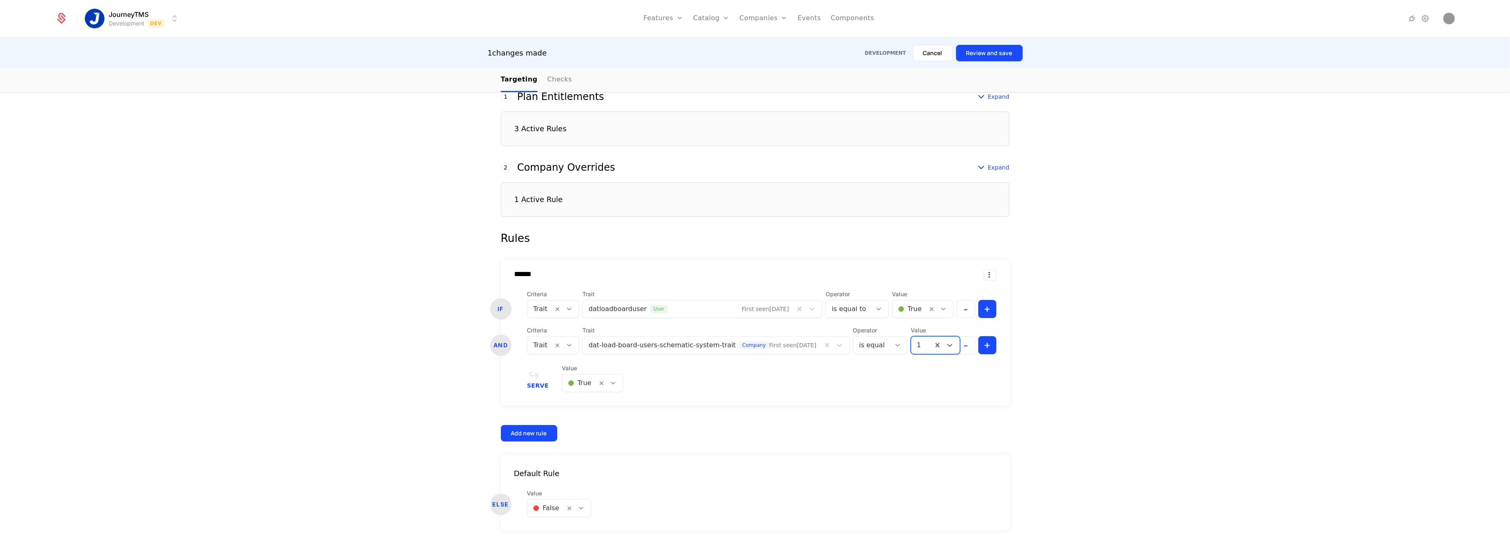
click at [918, 58] on button "Cancel" at bounding box center [933, 53] width 40 height 16
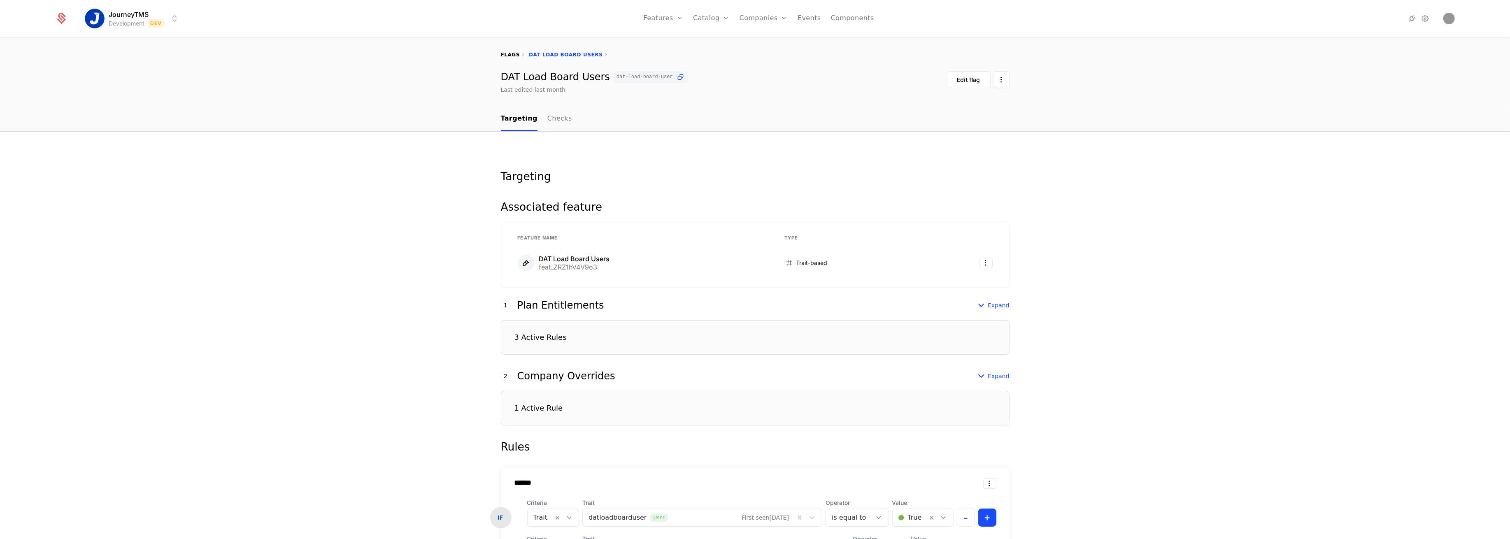
click at [507, 56] on link "flags" at bounding box center [510, 55] width 19 height 6
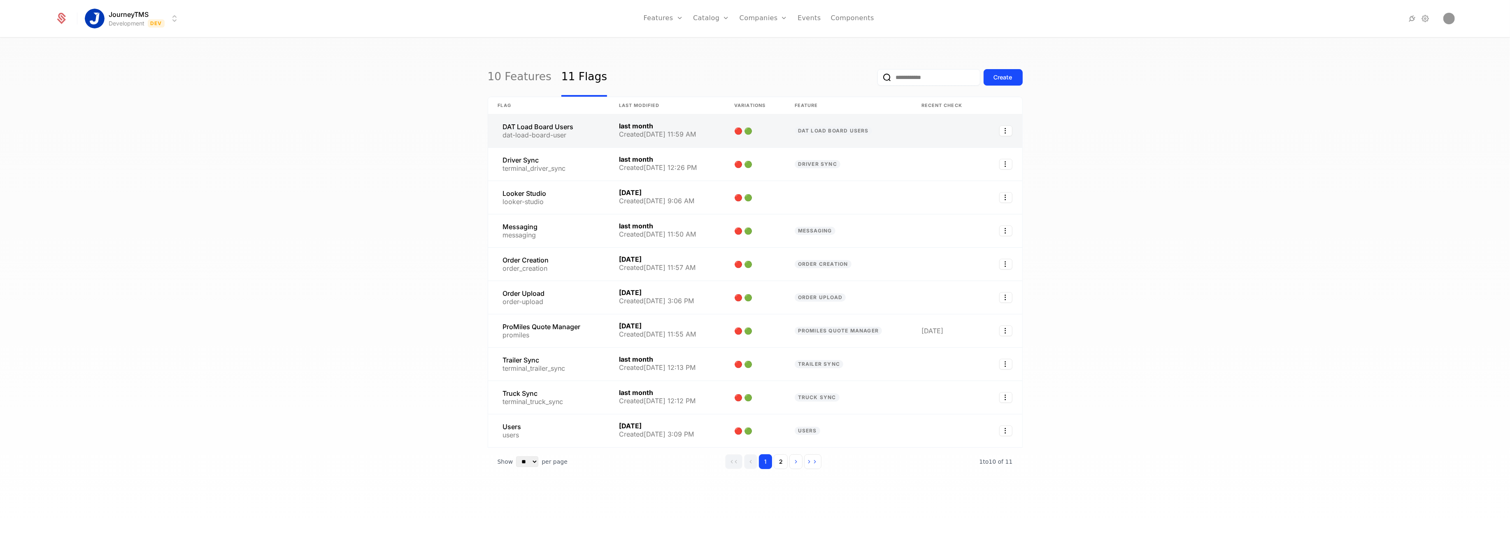
click at [583, 128] on link at bounding box center [548, 130] width 121 height 33
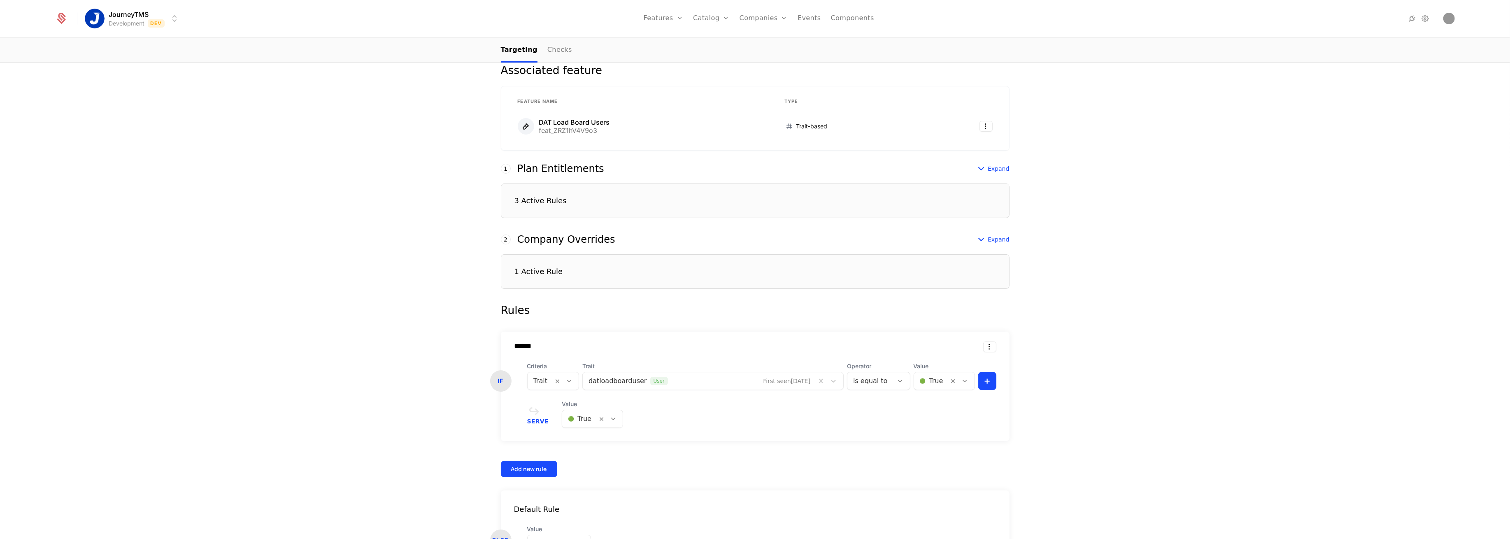
scroll to position [37, 0]
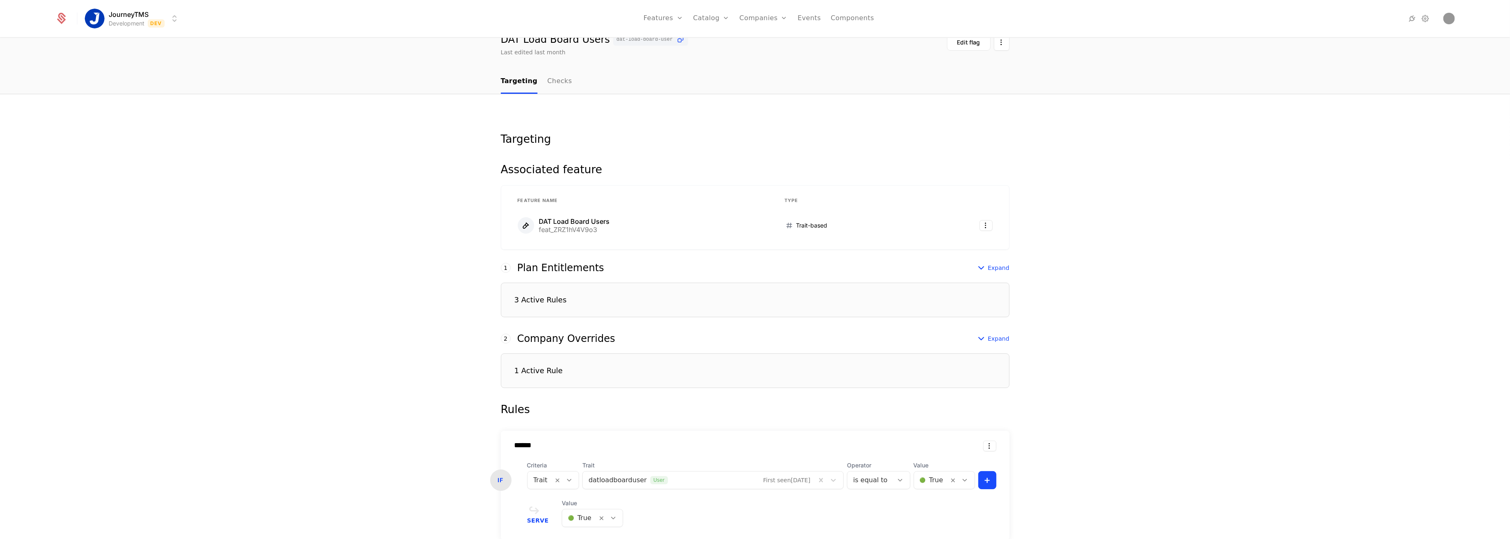
click at [615, 374] on div "1 Active Rule" at bounding box center [755, 370] width 509 height 35
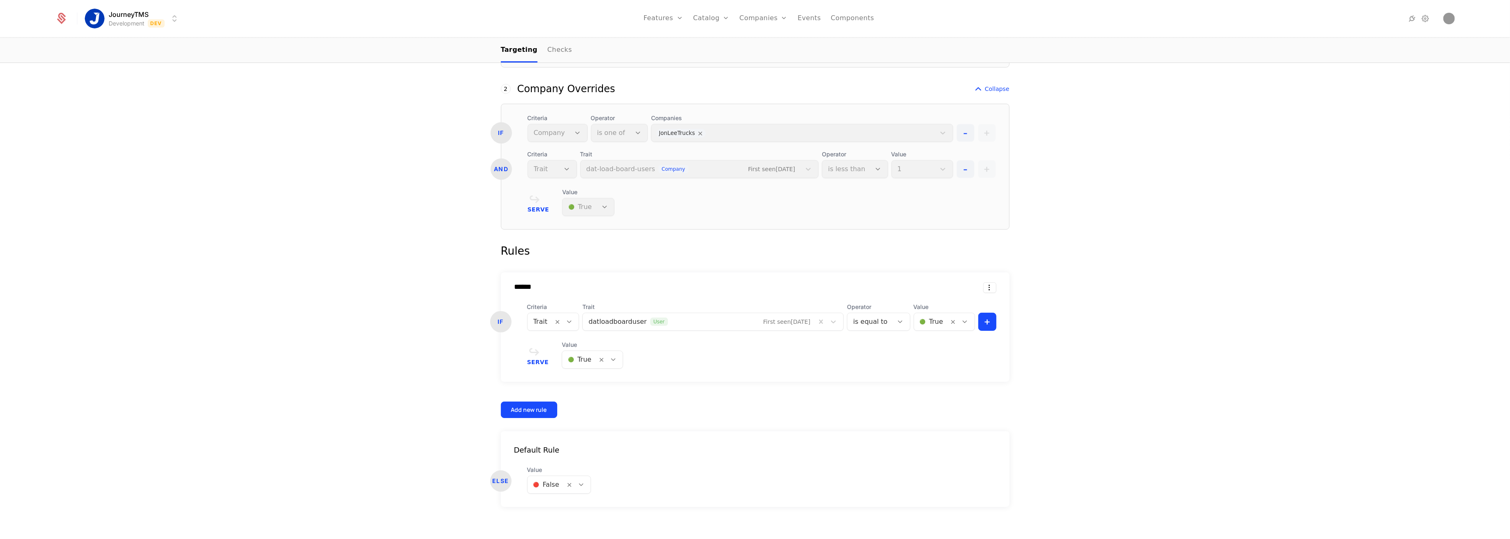
scroll to position [293, 0]
click at [128, 18] on html "JourneyTMS Development Dev Features Features Flags Catalog Plans Add Ons Credit…" at bounding box center [755, 269] width 1510 height 539
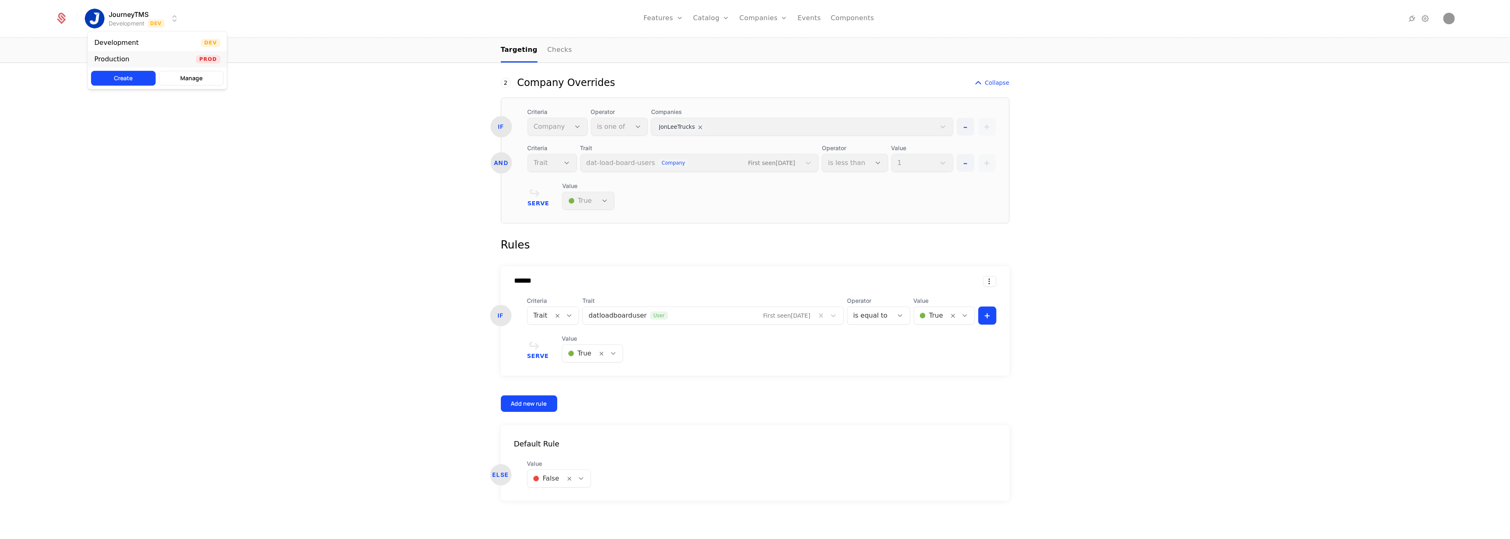
click at [150, 57] on div "Production Prod" at bounding box center [157, 59] width 139 height 16
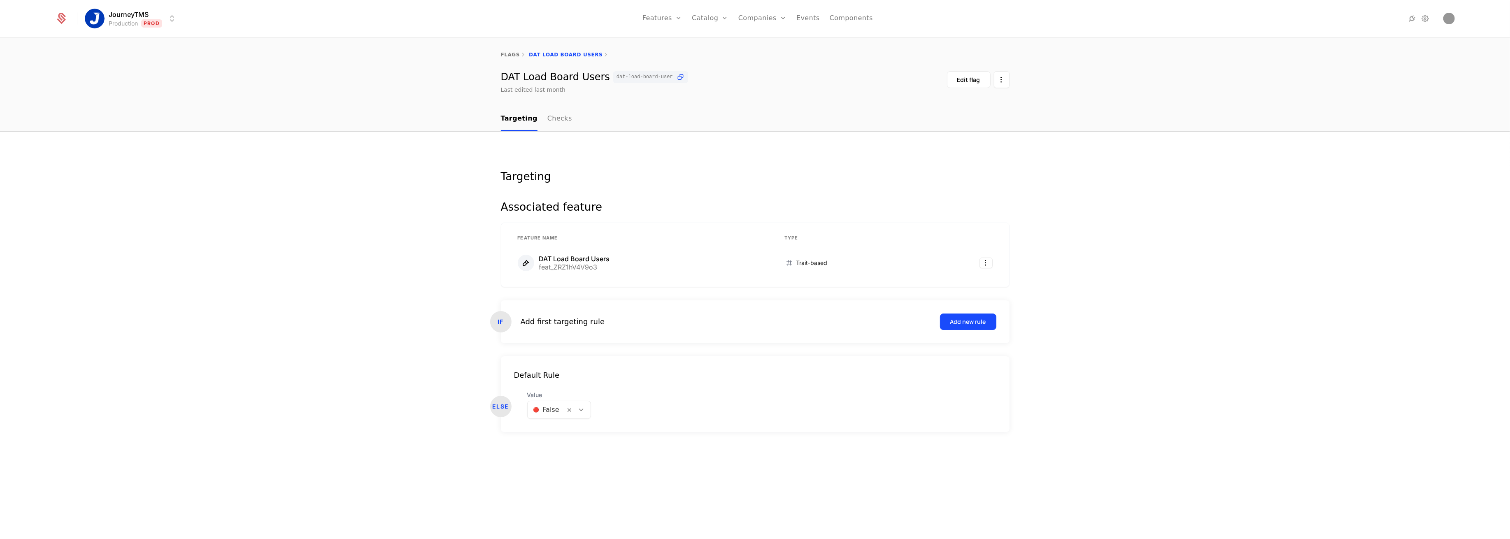
click at [380, 294] on div "Targeting Associated feature Feature Name Type DAT Load Board Users feat_ZRZ1hV…" at bounding box center [755, 336] width 1510 height 408
click at [513, 56] on link "flags" at bounding box center [510, 55] width 19 height 6
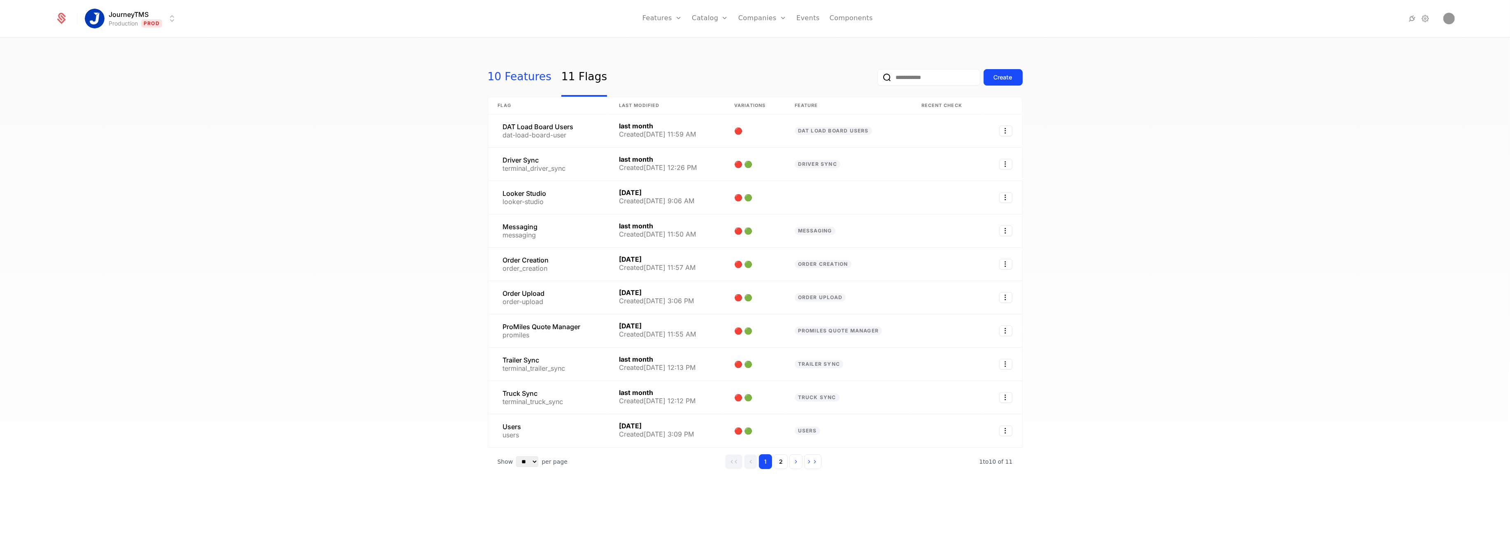
click at [525, 82] on link "10 Features" at bounding box center [520, 77] width 64 height 39
